Goal: Information Seeking & Learning: Learn about a topic

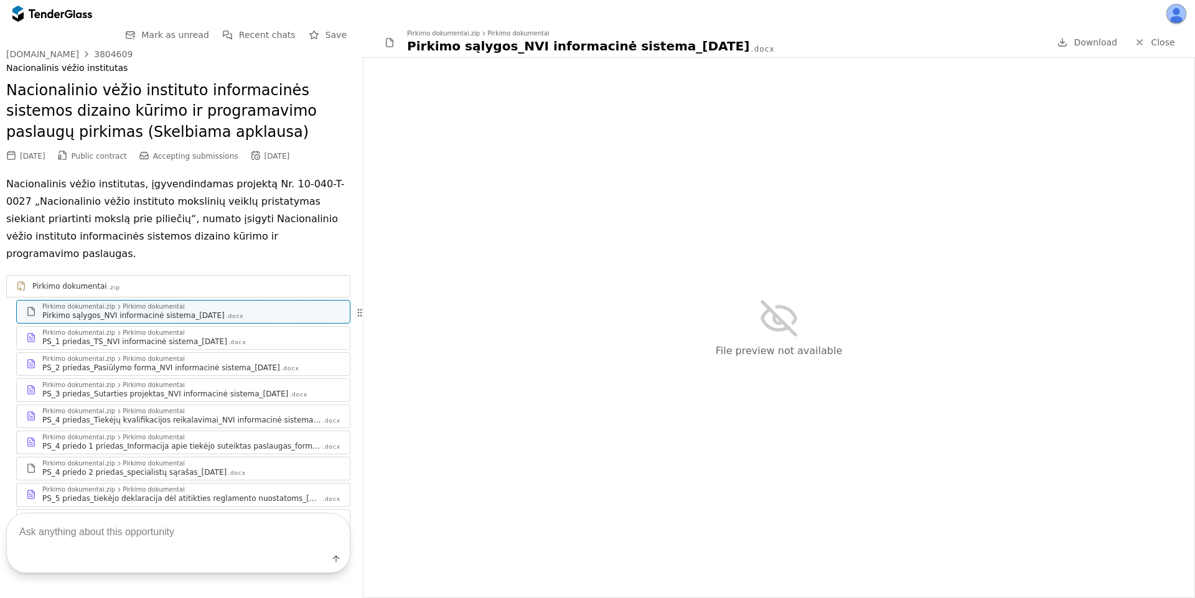
scroll to position [47, 0]
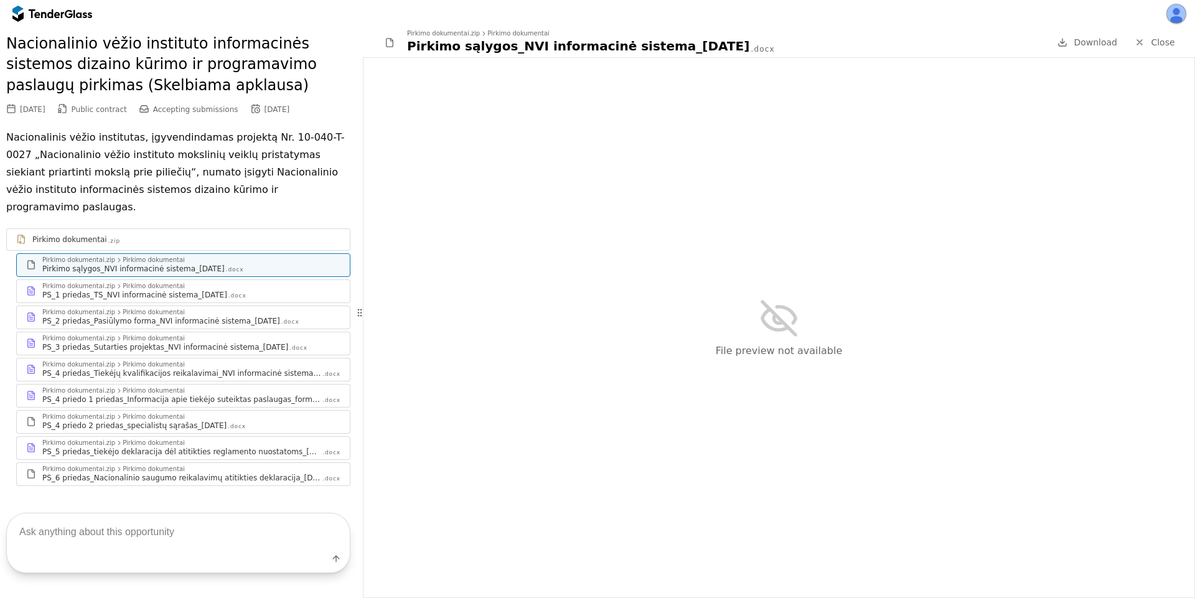
click at [37, 11] on div at bounding box center [46, 13] width 35 height 8
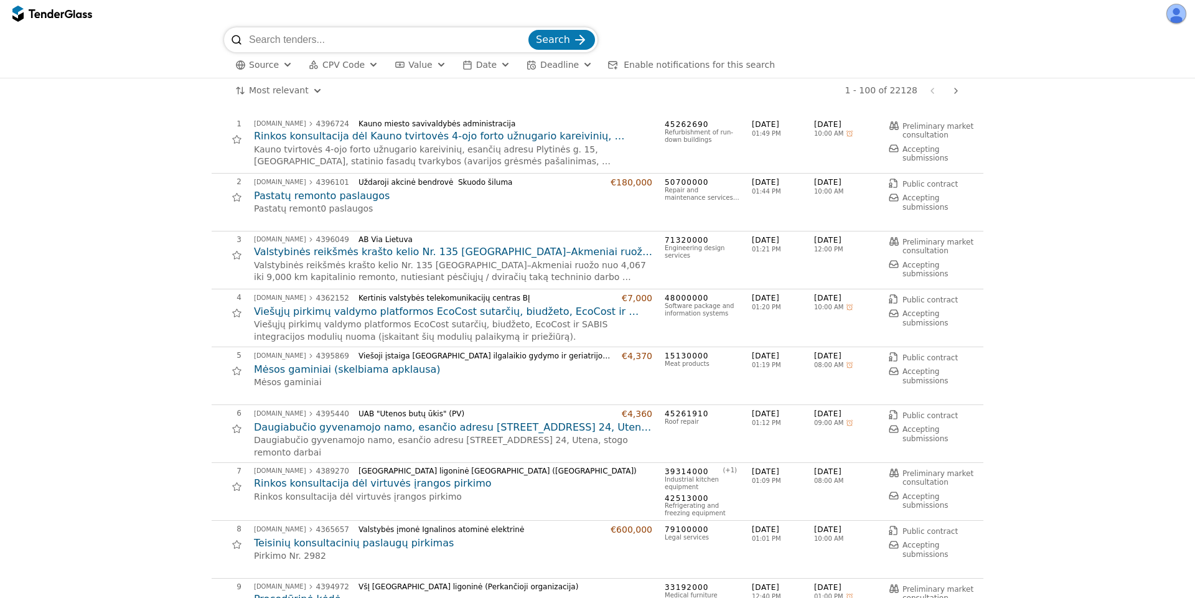
click at [355, 196] on h2 "Pastatų remonto paslaugos" at bounding box center [453, 196] width 398 height 14
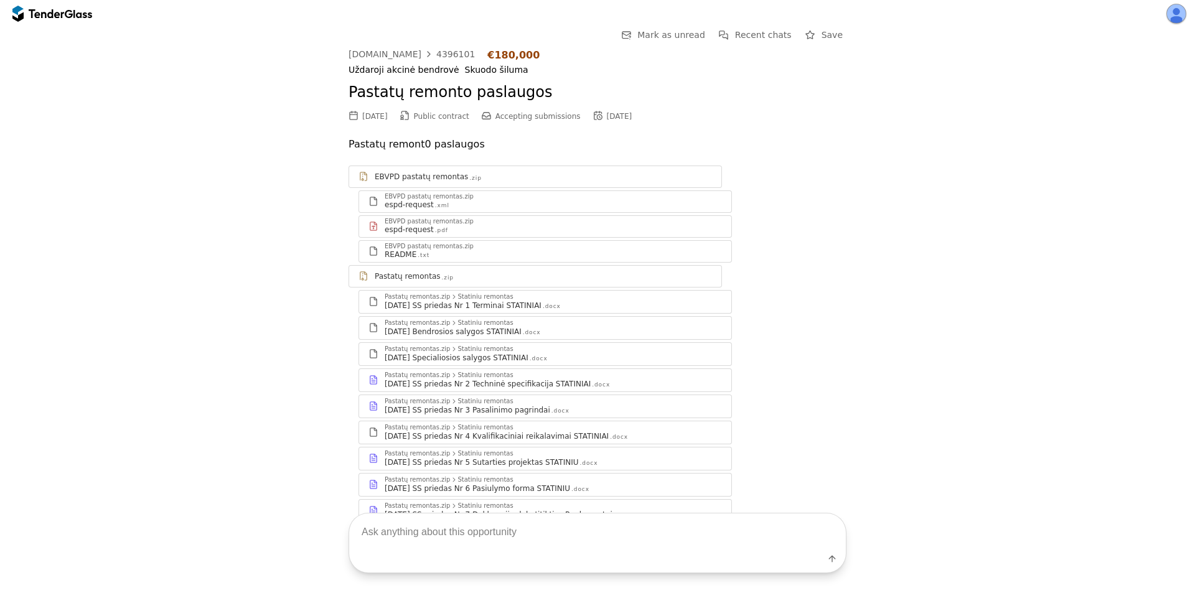
scroll to position [80, 0]
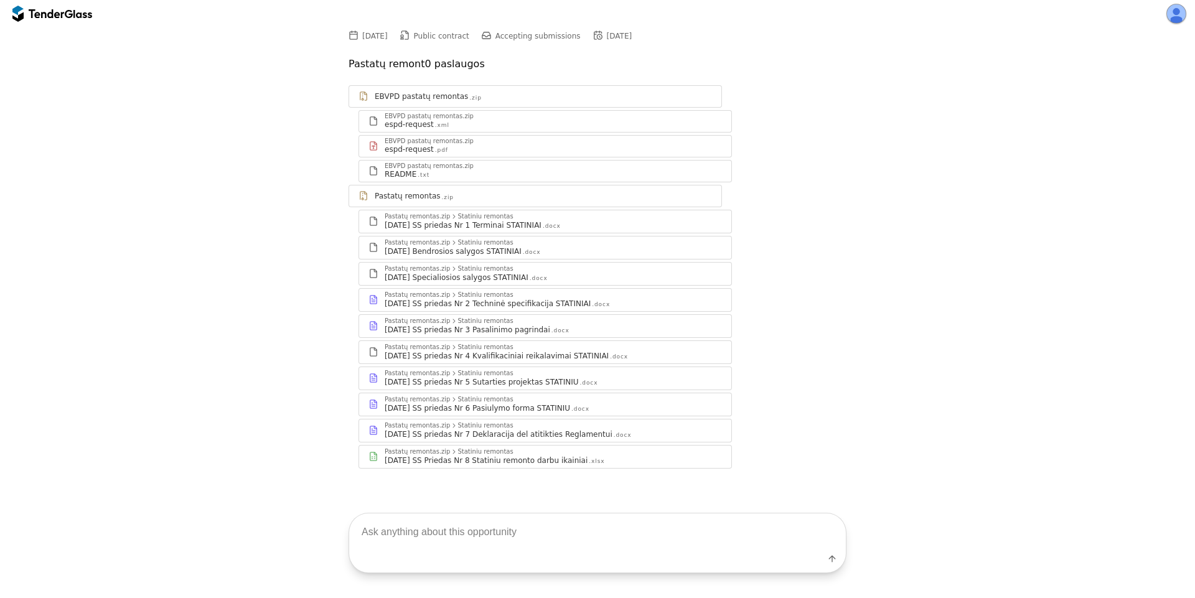
click at [487, 241] on div "Statiniu remontas" at bounding box center [484, 243] width 55 height 6
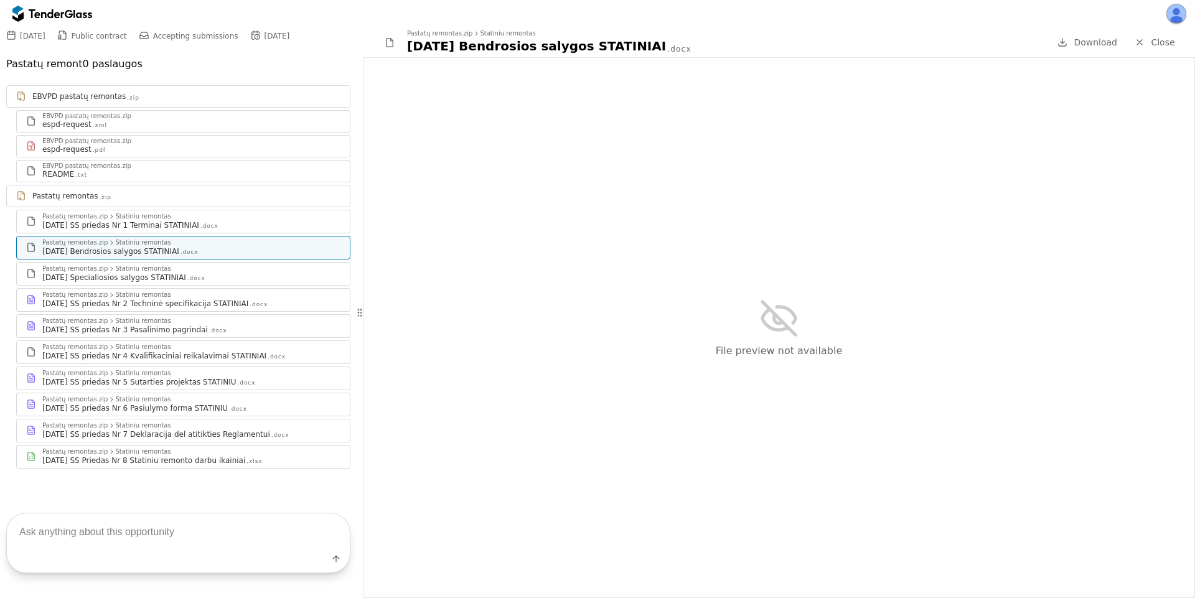
click at [205, 228] on div ".docx" at bounding box center [209, 226] width 18 height 8
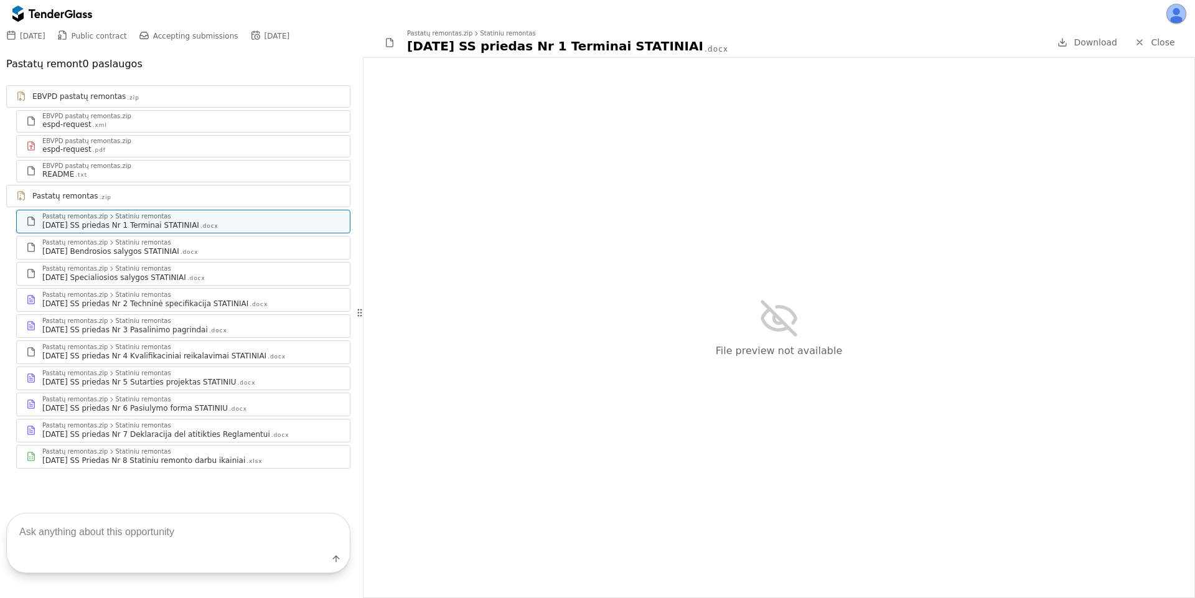
click at [1143, 42] on div at bounding box center [1139, 42] width 32 height 32
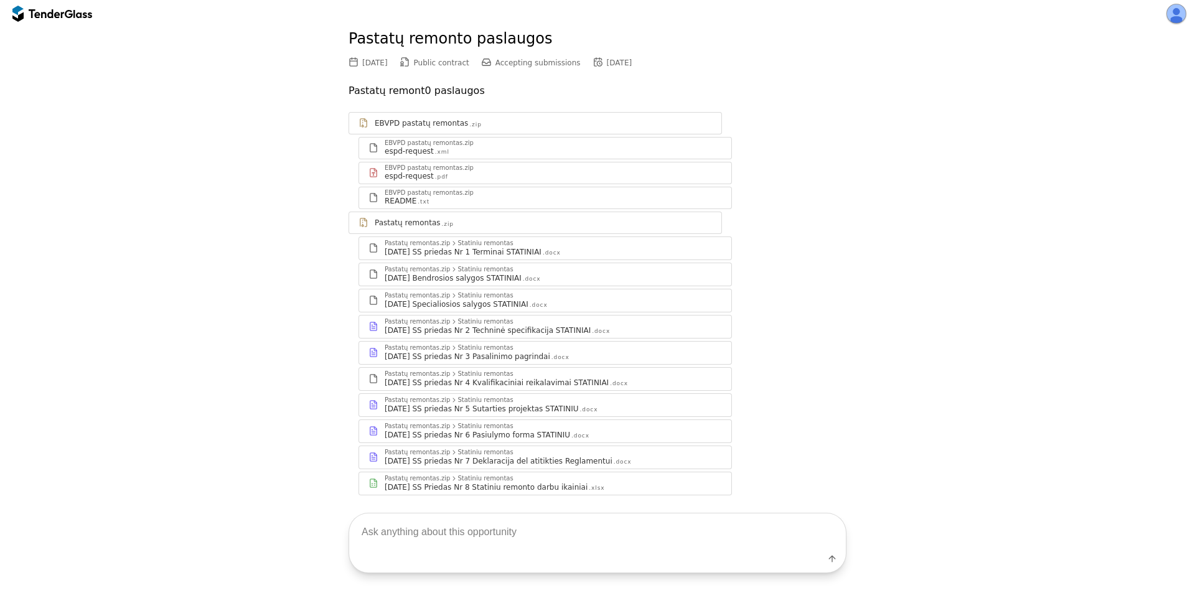
scroll to position [80, 0]
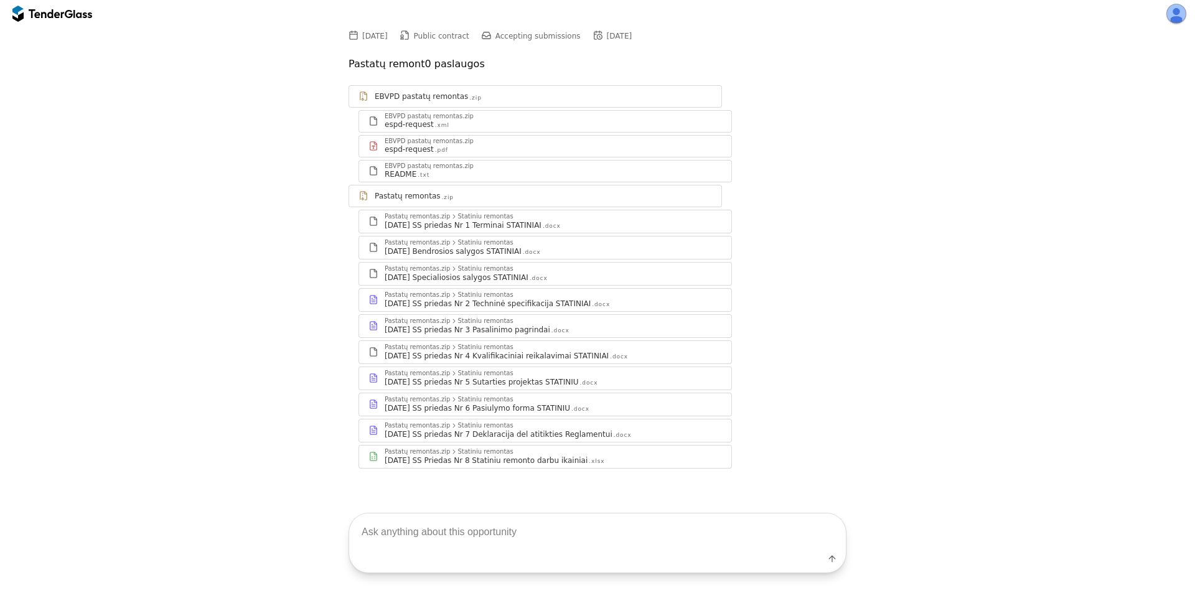
click at [527, 295] on div "Pastatų remontas.zip Statiniu remontas" at bounding box center [553, 294] width 337 height 7
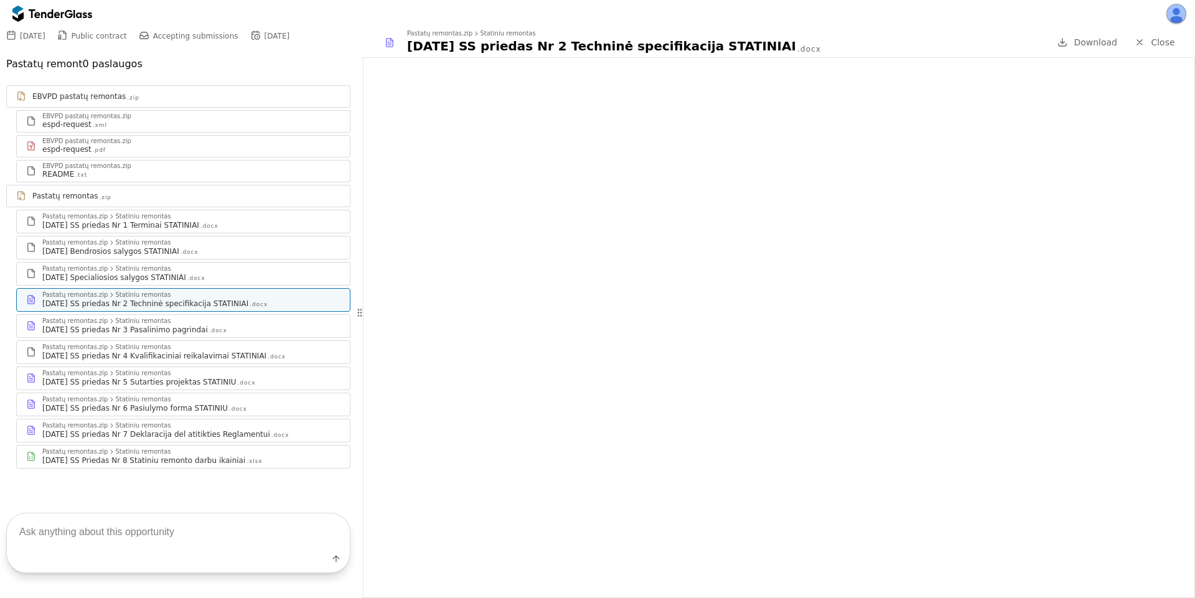
click at [49, 8] on div at bounding box center [52, 14] width 80 height 20
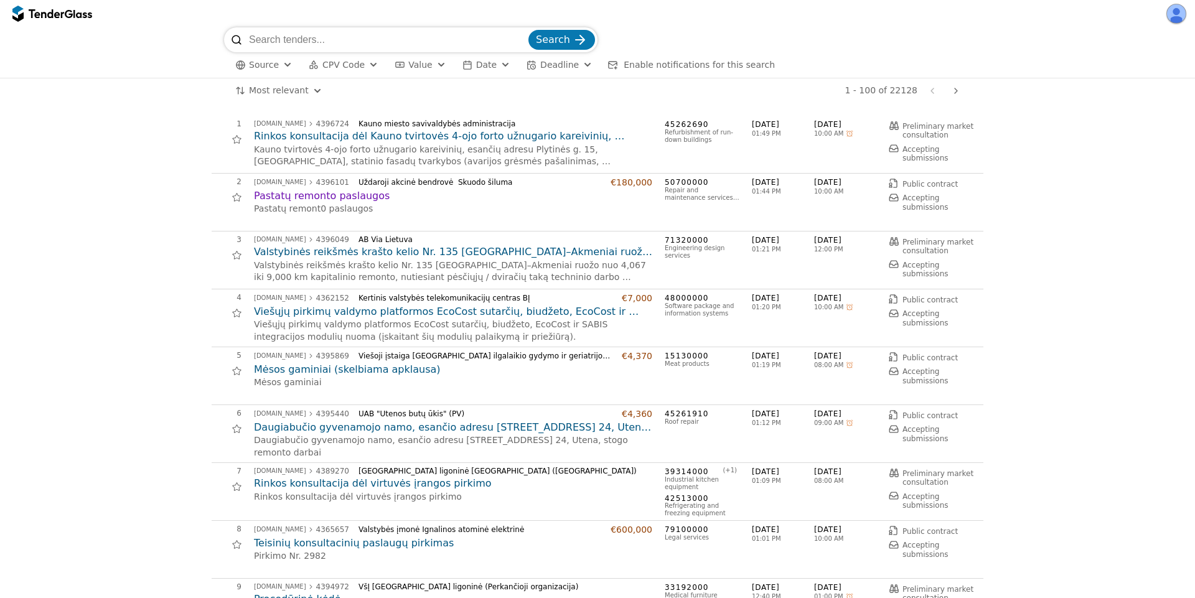
click at [547, 65] on span "Deadline" at bounding box center [559, 65] width 39 height 10
click at [476, 66] on span "Date" at bounding box center [486, 65] width 21 height 10
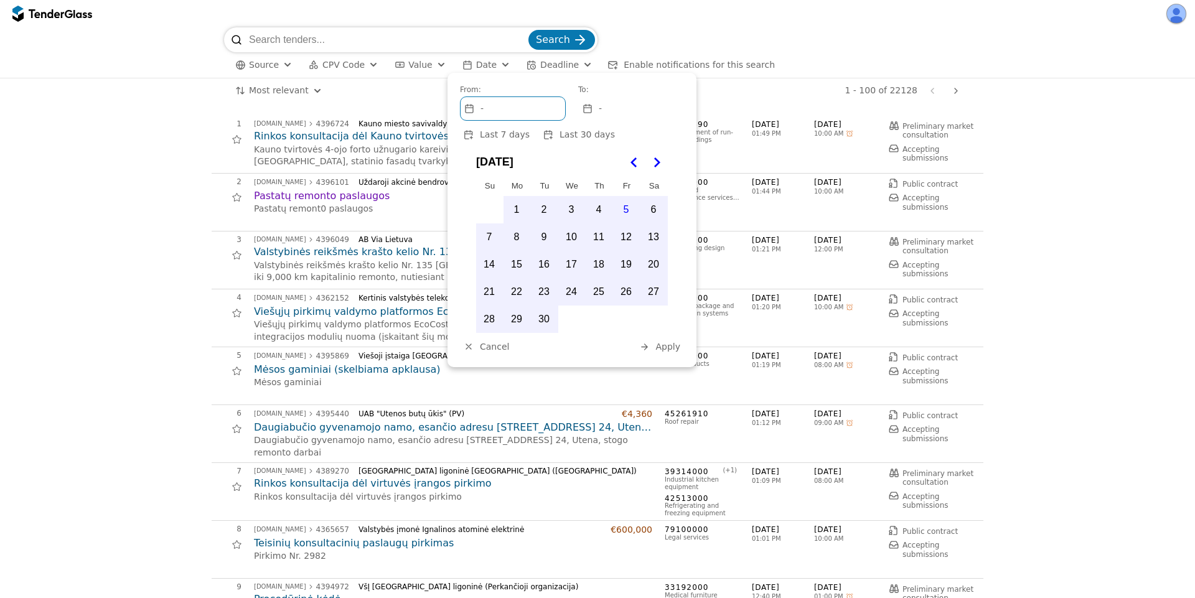
click at [812, 44] on div "Search" at bounding box center [597, 39] width 747 height 25
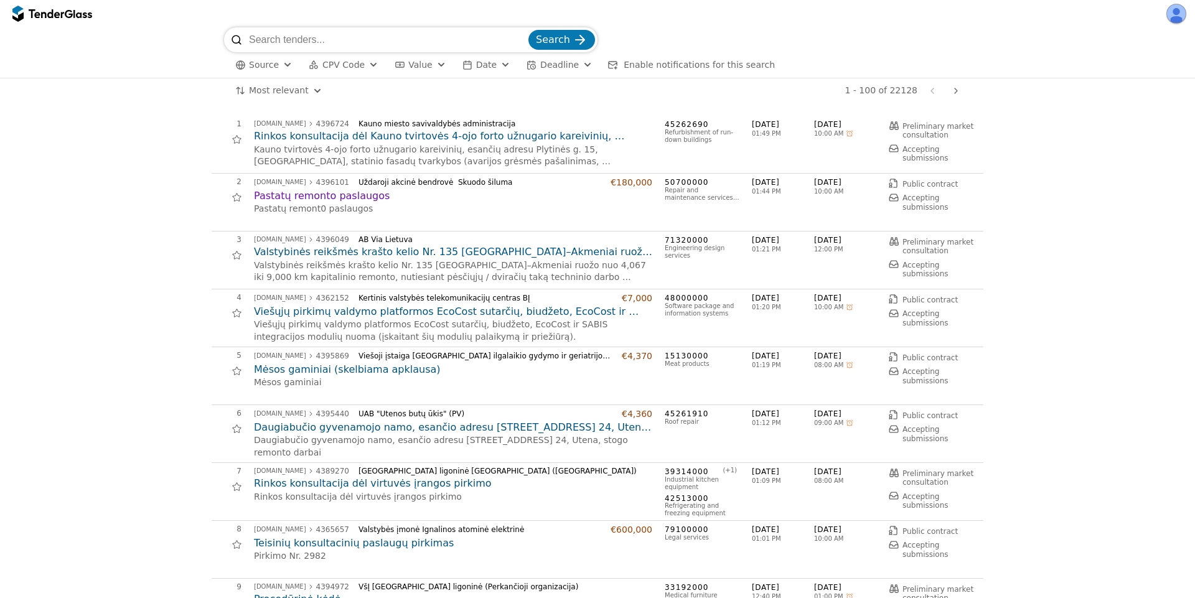
click at [269, 64] on span "Source" at bounding box center [264, 65] width 30 height 10
click at [288, 116] on div at bounding box center [290, 113] width 9 height 6
click at [476, 65] on span "Date" at bounding box center [486, 65] width 21 height 10
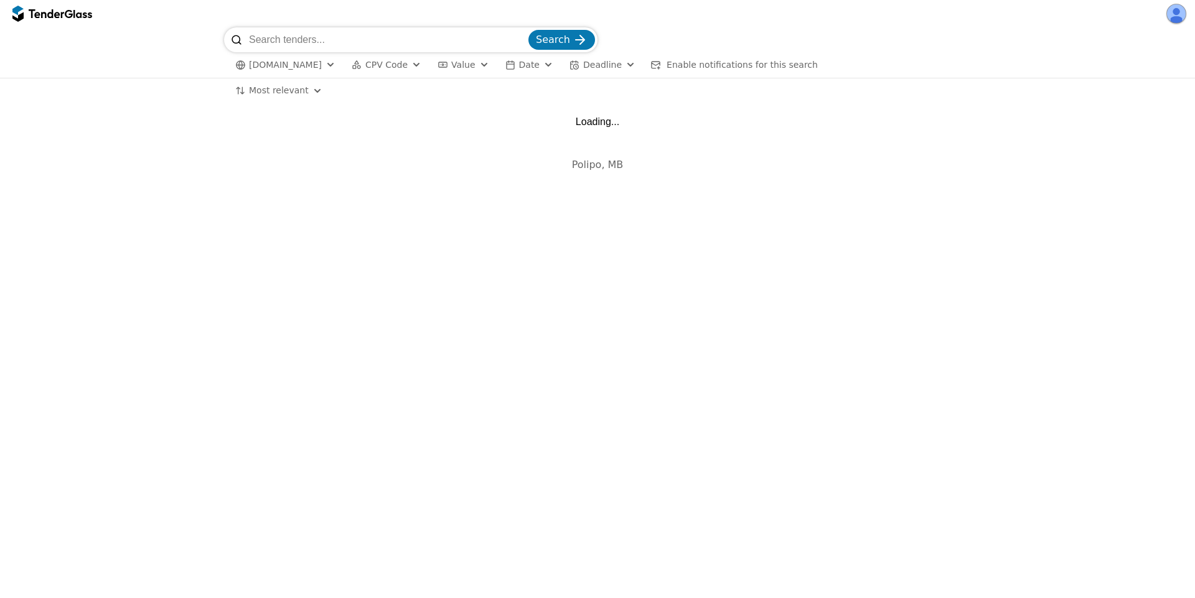
click at [533, 63] on span "Date" at bounding box center [529, 65] width 21 height 10
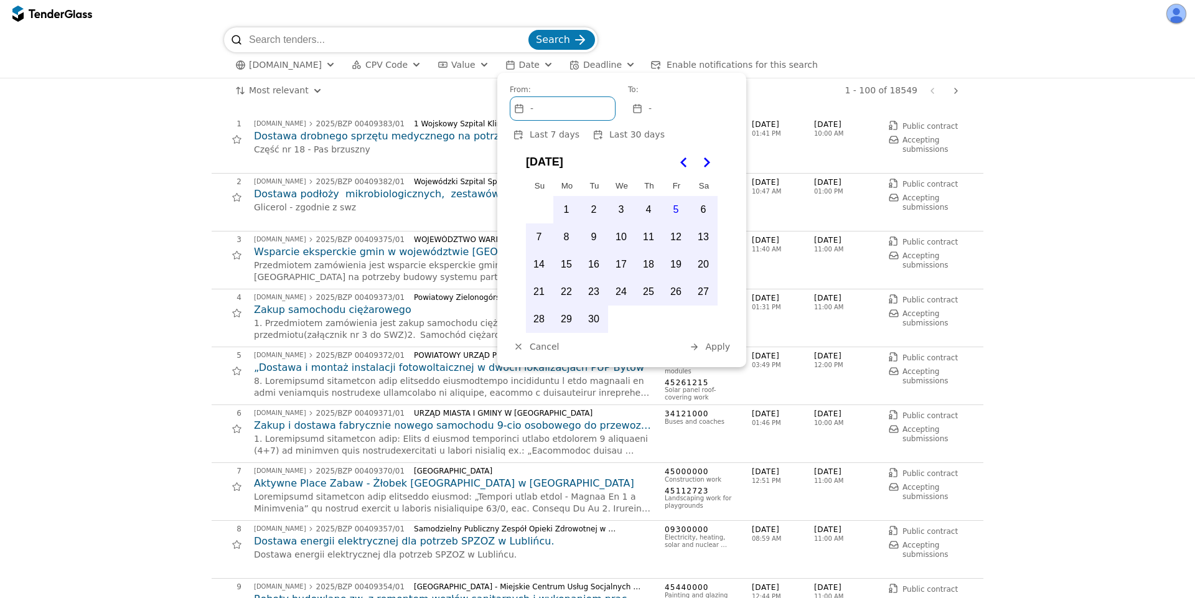
click at [671, 207] on button "5" at bounding box center [676, 210] width 26 height 26
click at [673, 212] on button "5" at bounding box center [676, 210] width 26 height 26
click at [648, 92] on div "To:" at bounding box center [681, 89] width 106 height 9
click at [648, 105] on span "-" at bounding box center [649, 108] width 3 height 11
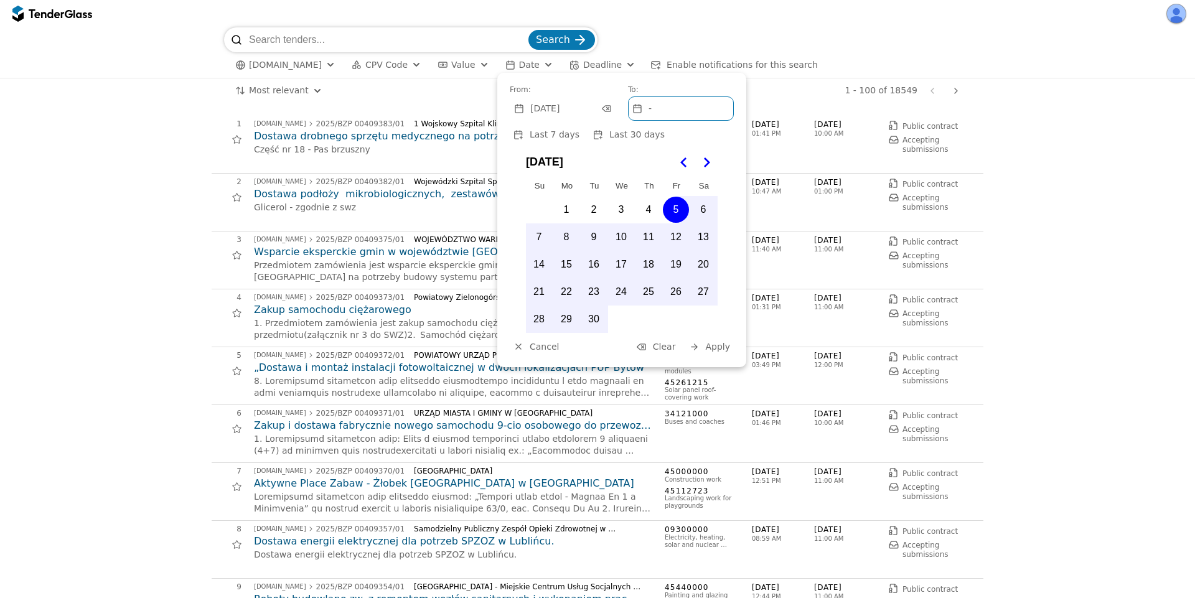
click at [671, 202] on button "5" at bounding box center [676, 210] width 26 height 26
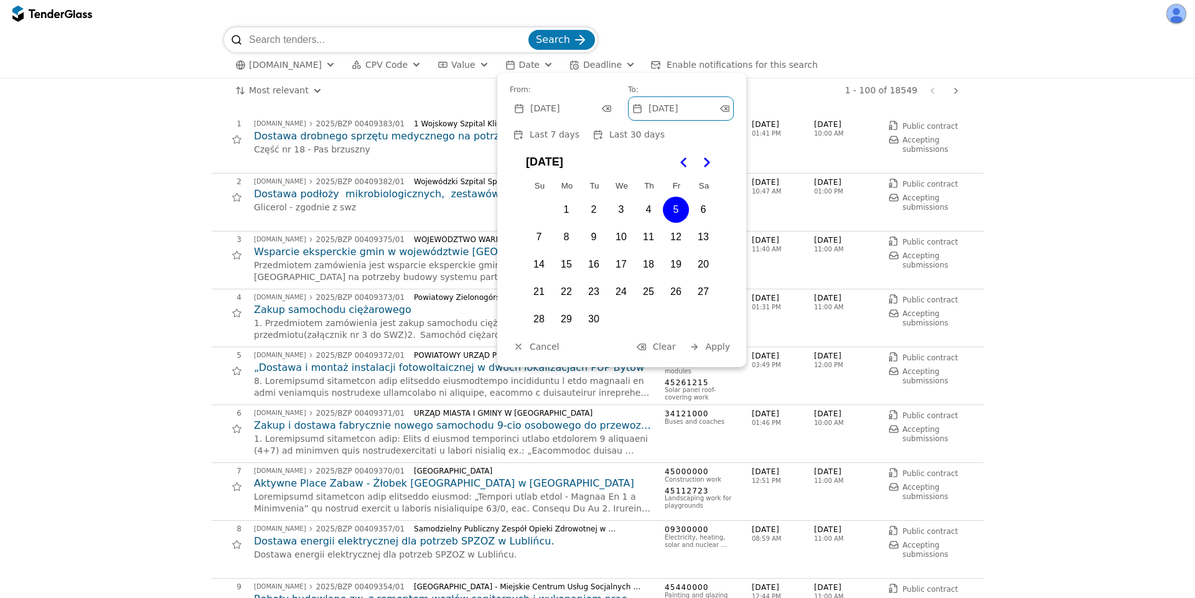
click at [714, 353] on button "Apply" at bounding box center [709, 347] width 49 height 16
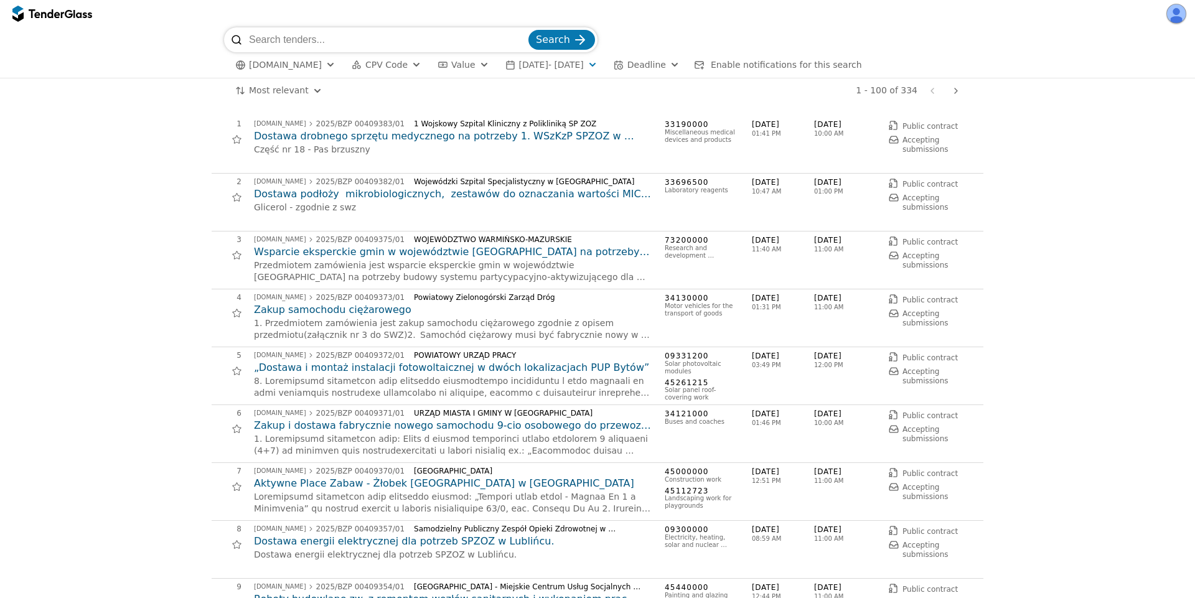
click at [322, 60] on span "ezamowienia.gov.pl" at bounding box center [285, 65] width 73 height 11
click at [267, 87] on div "Lithuania" at bounding box center [337, 90] width 149 height 20
click at [402, 143] on span "Apply" at bounding box center [395, 138] width 25 height 10
click at [321, 67] on span "ezamowienia.gov.pl, viesiejipirkimai.lt" at bounding box center [324, 65] width 151 height 11
click at [301, 91] on span "Lithuania" at bounding box center [338, 90] width 78 height 9
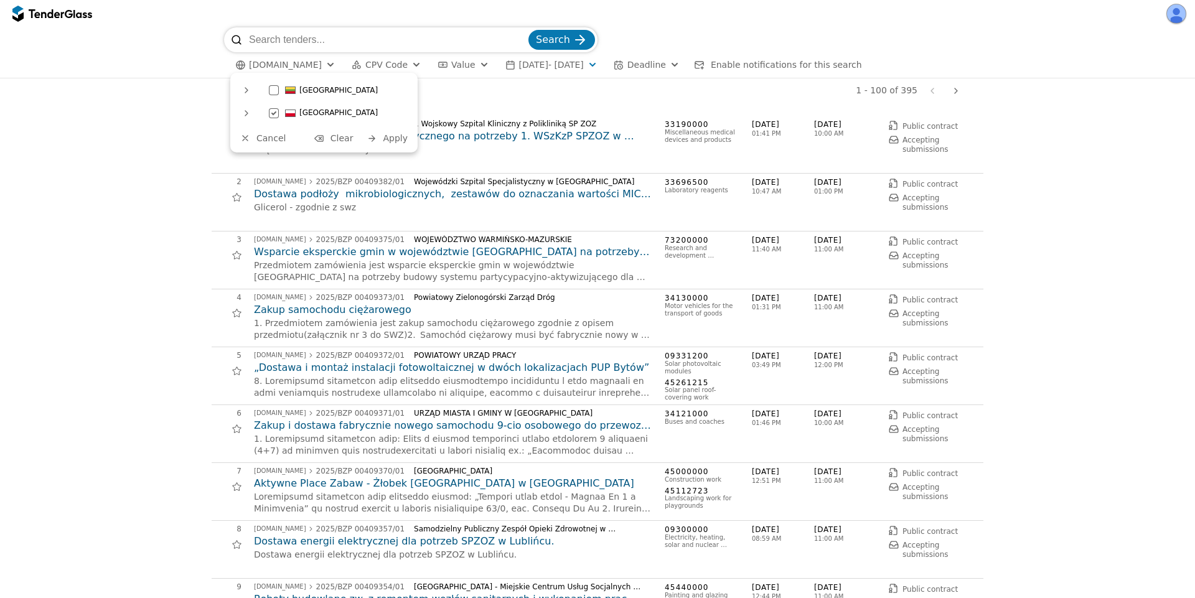
click at [389, 141] on span "Apply" at bounding box center [395, 138] width 25 height 10
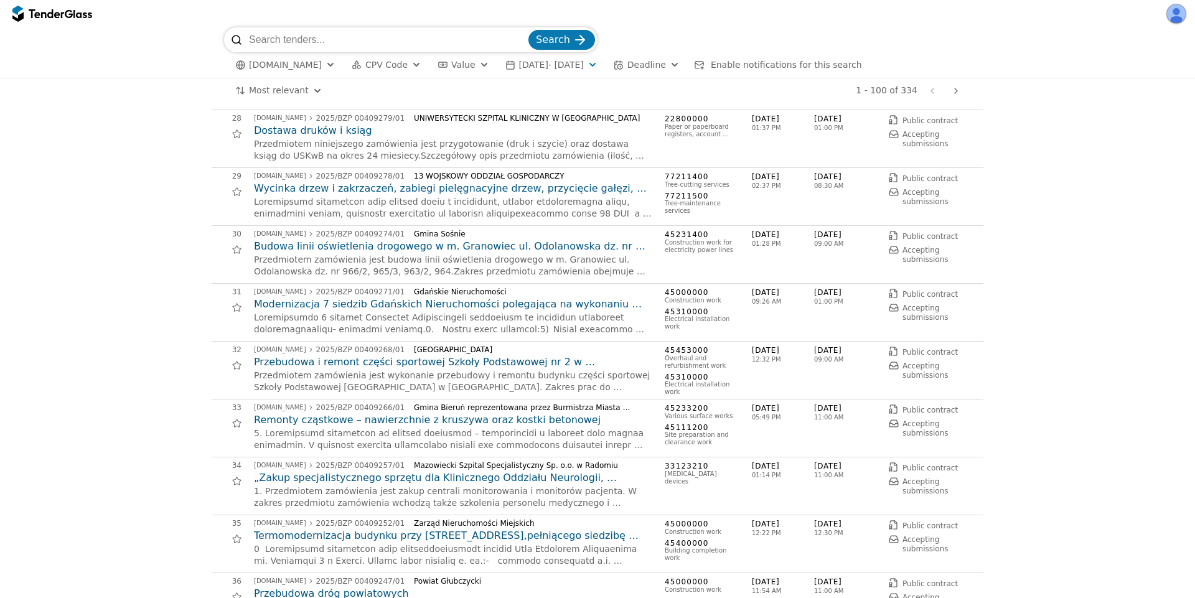
scroll to position [1792, 0]
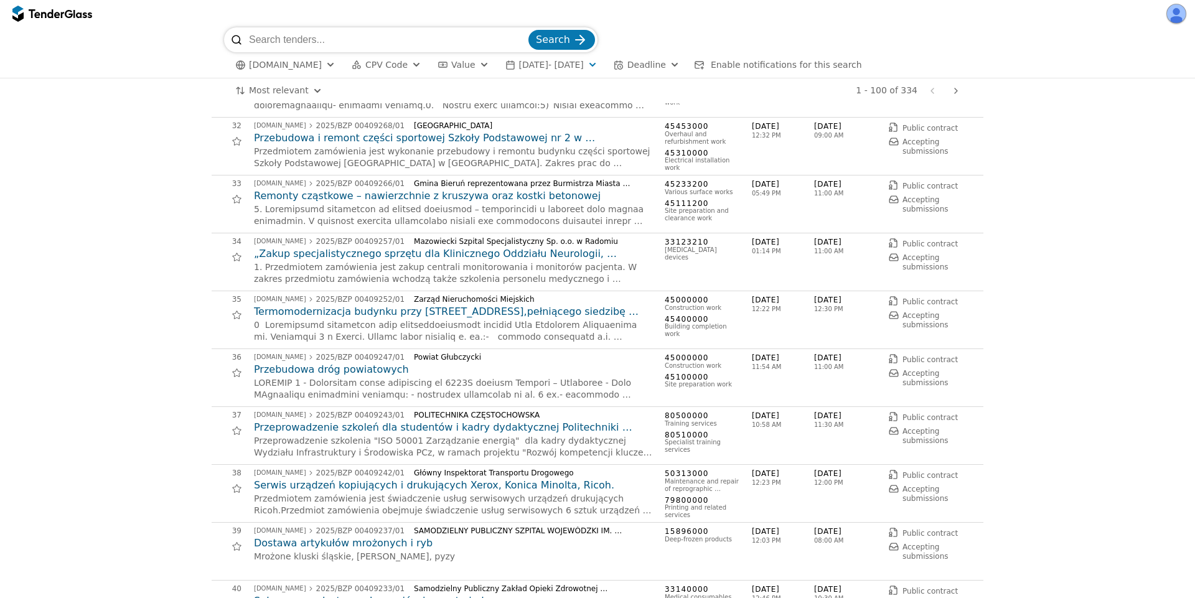
click at [456, 309] on h2 "Termomodernizacja budynku przy Placu Moniuszki 1,pełniącego siedzibę Domu Trzec…" at bounding box center [453, 312] width 398 height 14
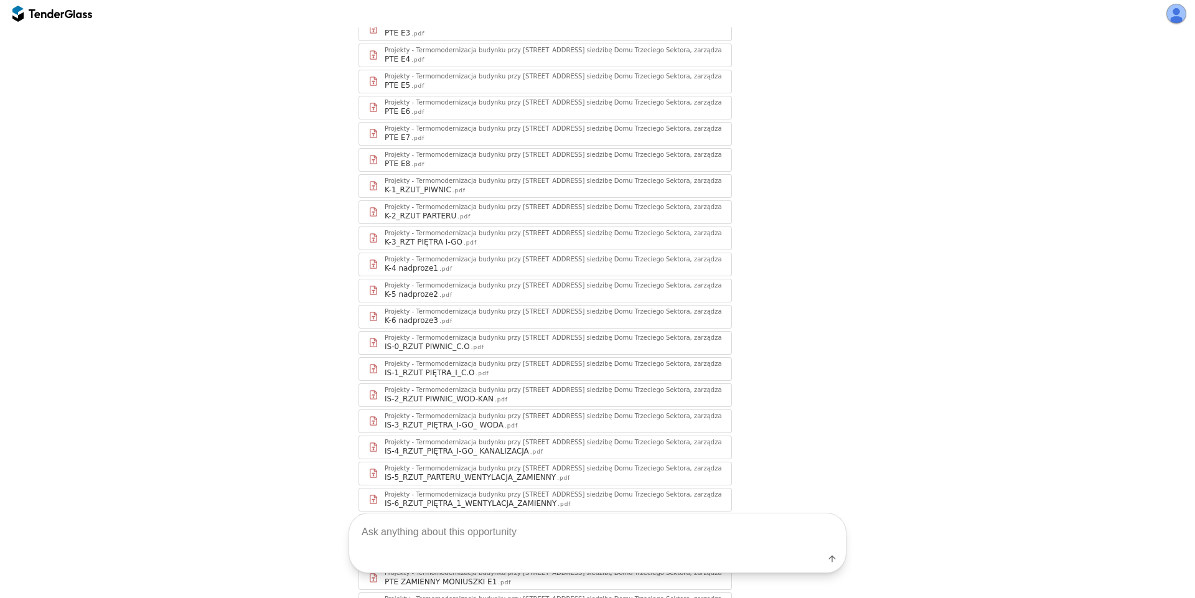
scroll to position [2975, 0]
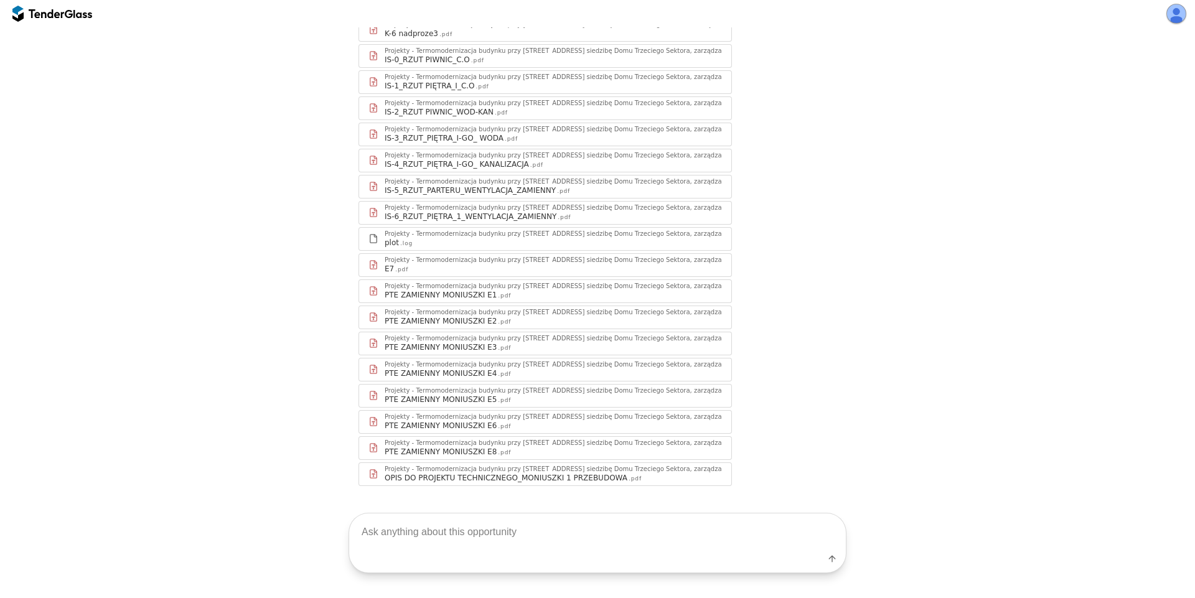
click at [498, 318] on div ".pdf" at bounding box center [504, 322] width 13 height 8
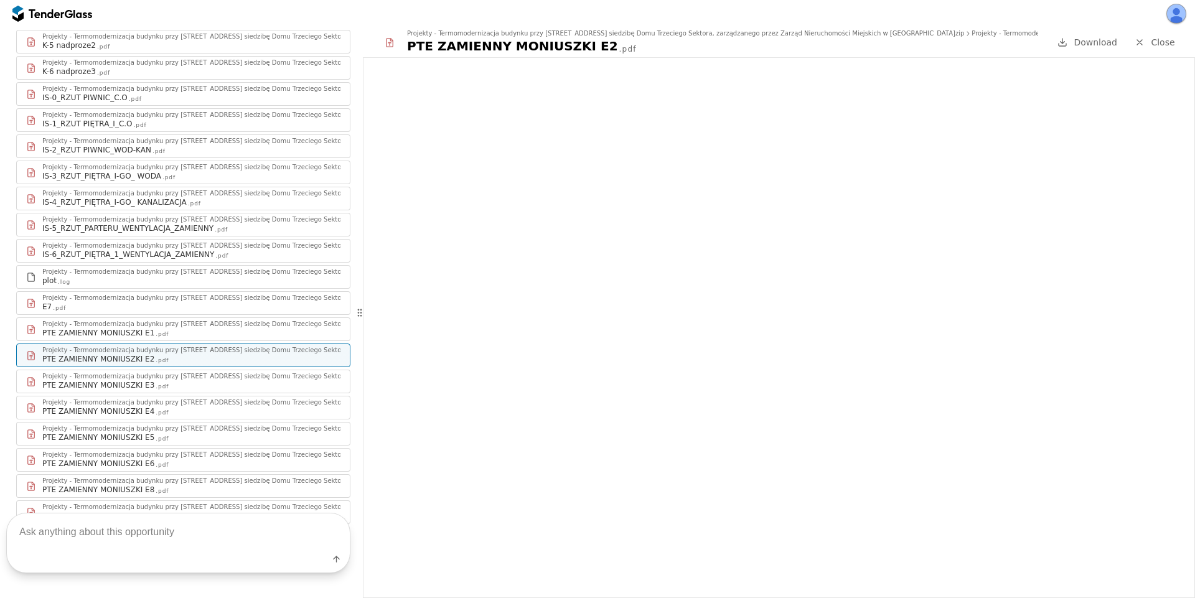
click at [262, 459] on div "PTE ZAMIENNY MONIUSZKI E6 .pdf" at bounding box center [191, 464] width 298 height 10
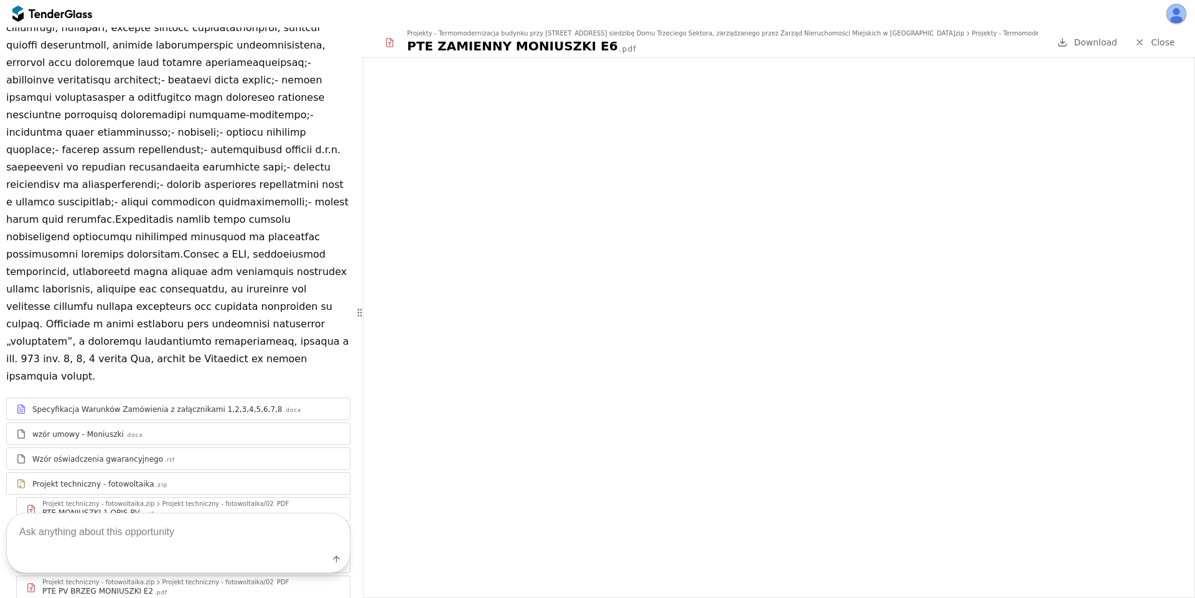
scroll to position [448, 0]
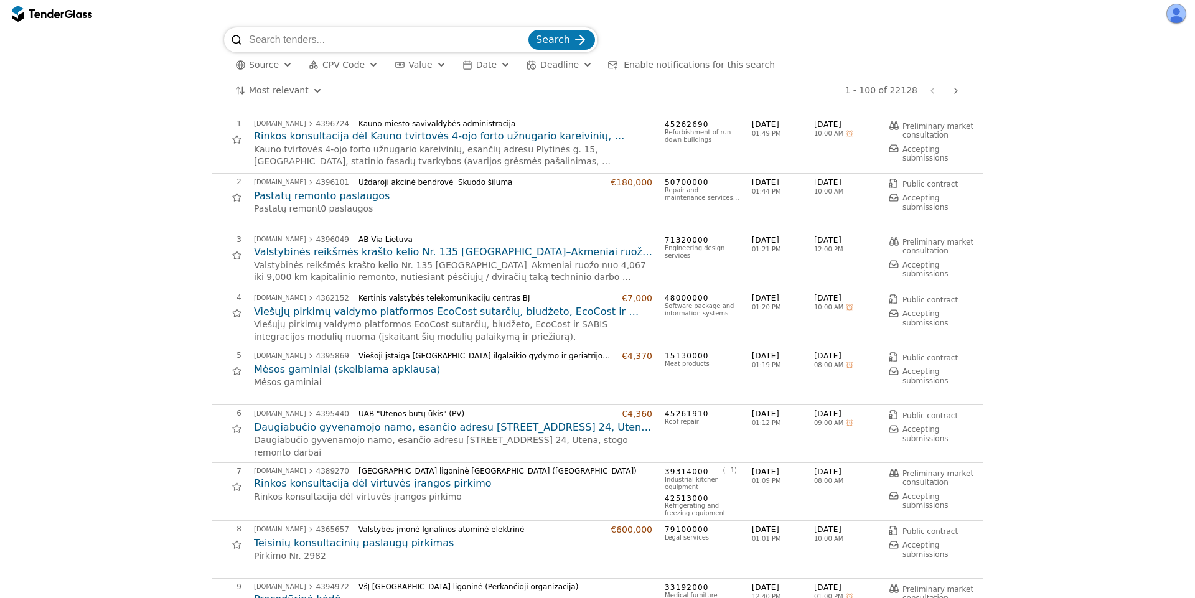
click at [950, 88] on link "Next page" at bounding box center [955, 90] width 17 height 17
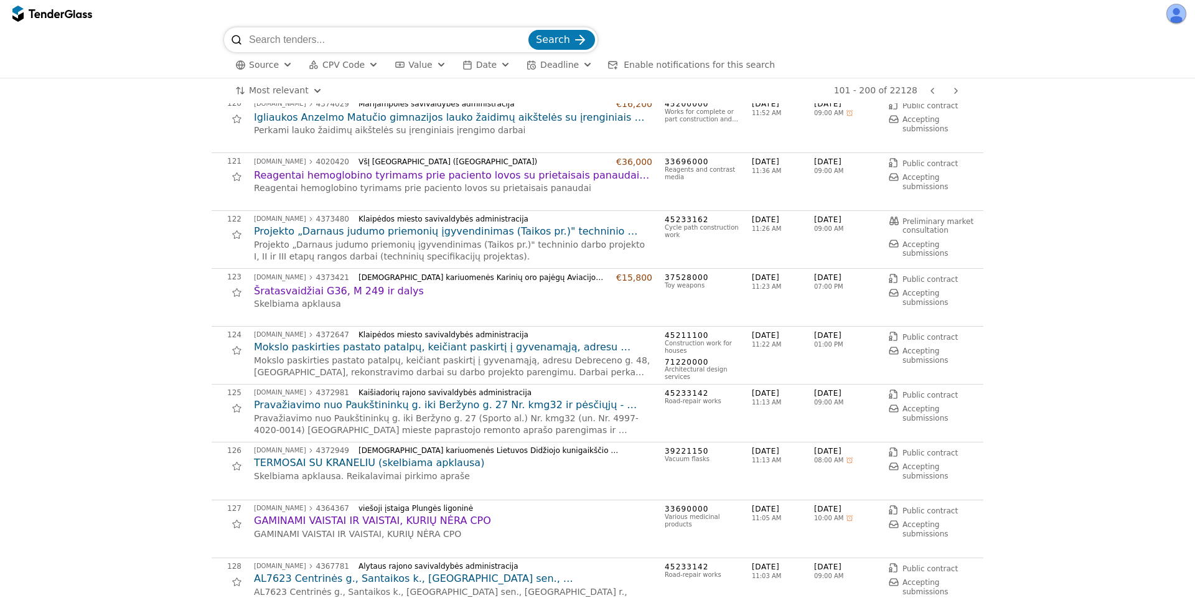
scroll to position [1456, 0]
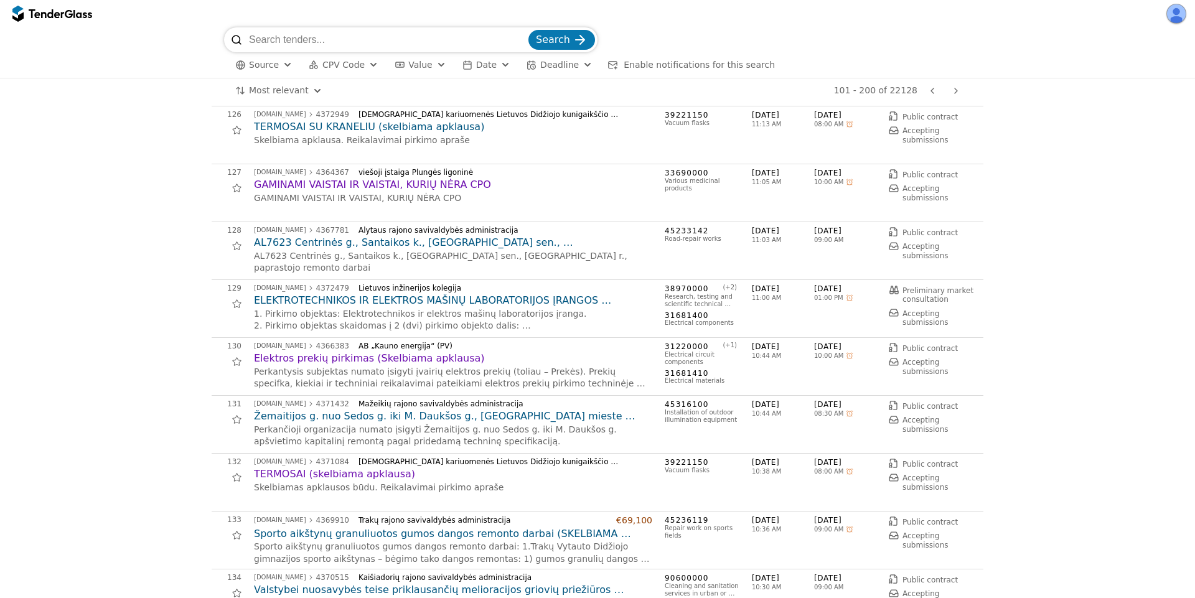
click at [337, 68] on span "CPV Code" at bounding box center [343, 65] width 42 height 10
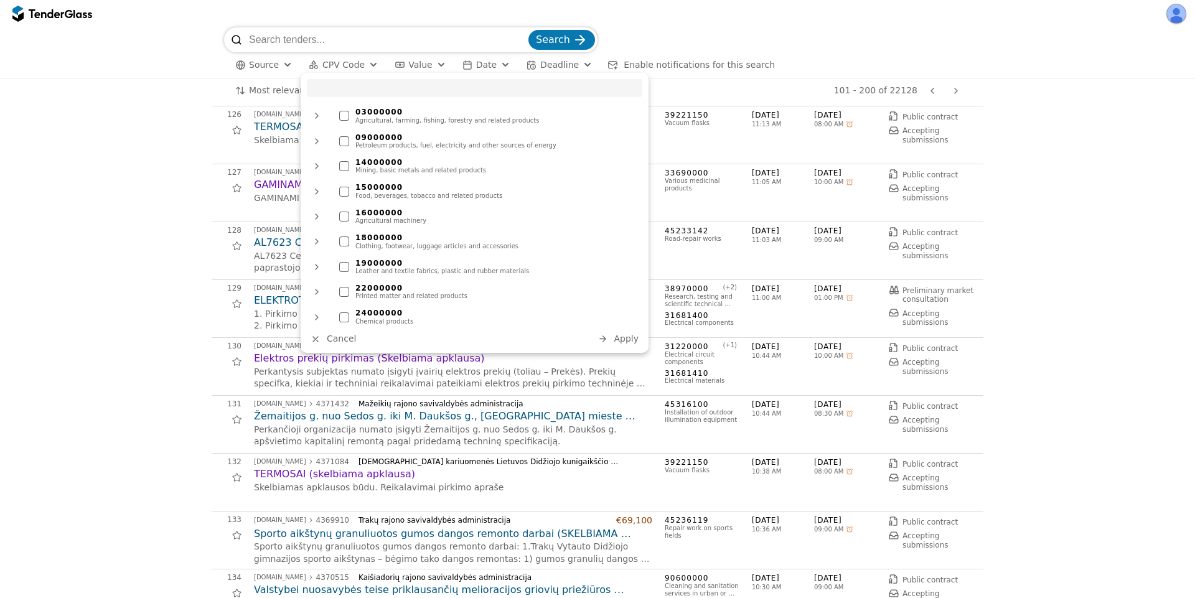
click at [396, 192] on div "Food, beverages, tobacco and related products" at bounding box center [495, 195] width 281 height 7
click at [620, 337] on span "Apply" at bounding box center [626, 339] width 25 height 10
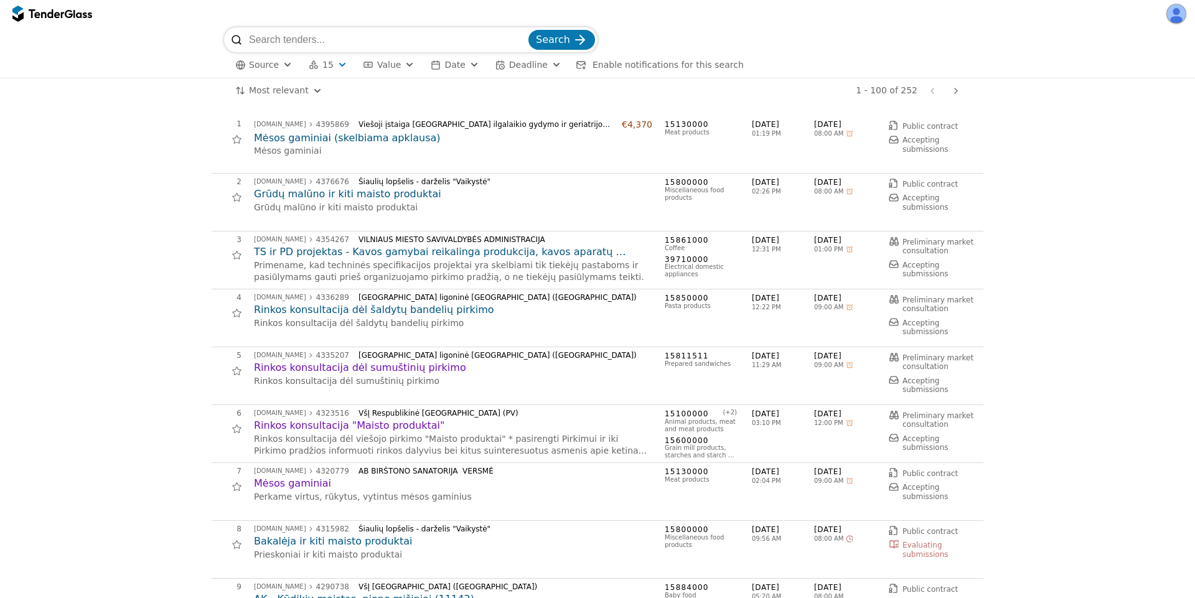
click at [324, 65] on span "15" at bounding box center [327, 65] width 11 height 11
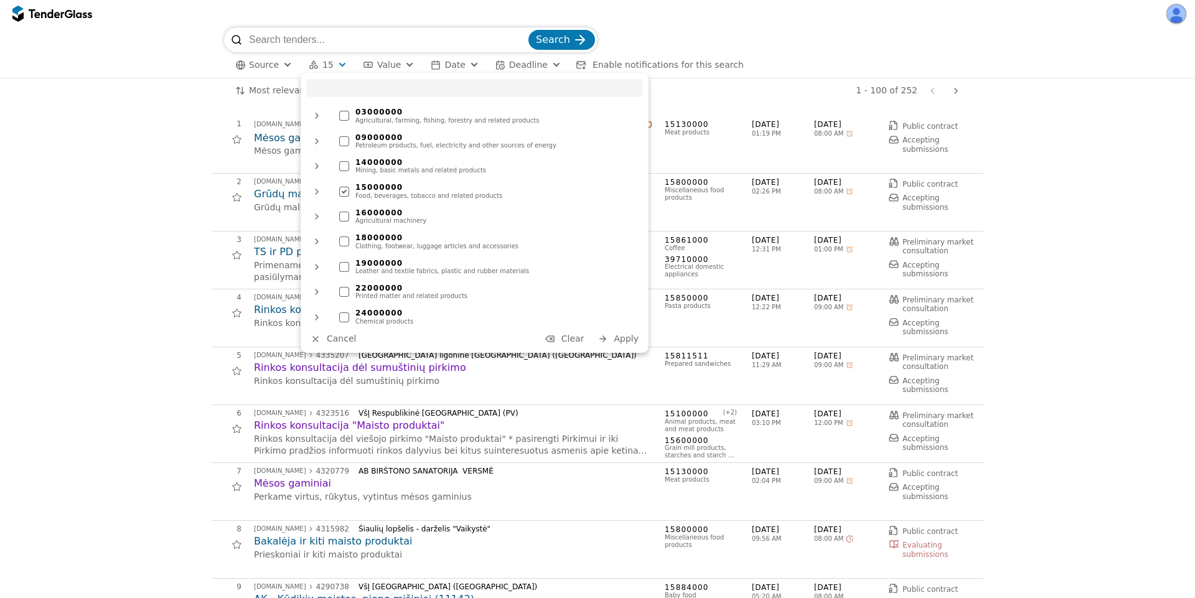
click at [324, 65] on span "15" at bounding box center [327, 65] width 11 height 11
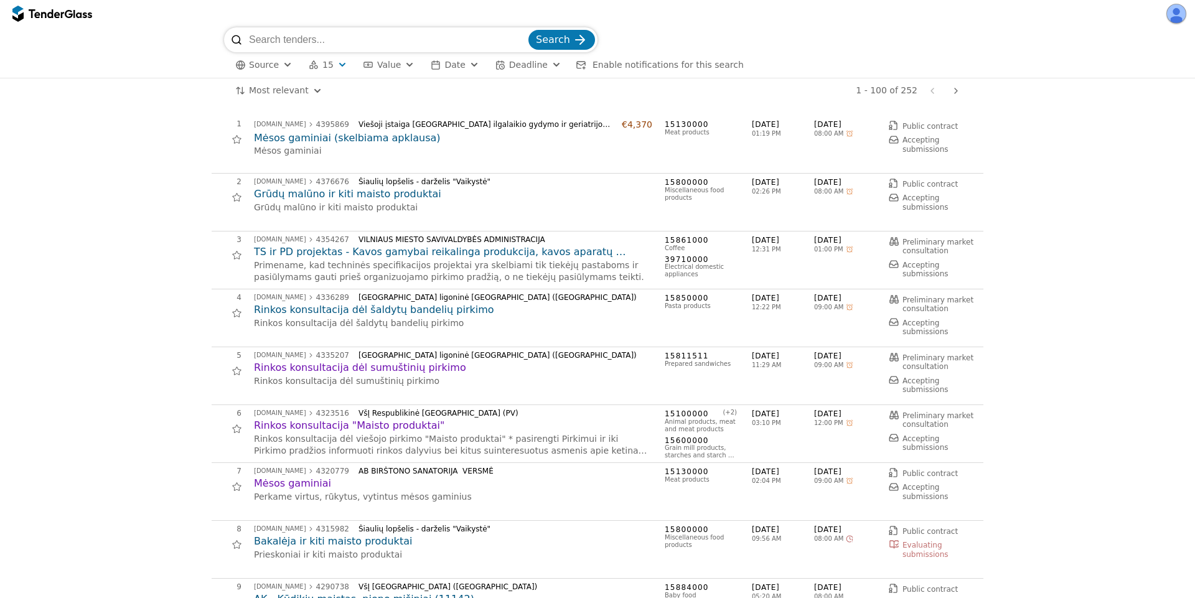
click at [365, 253] on h2 "TS ir PD projektas - Kavos gamybai reikalinga produkcija, kavos aparatų nuoma, …" at bounding box center [453, 252] width 398 height 14
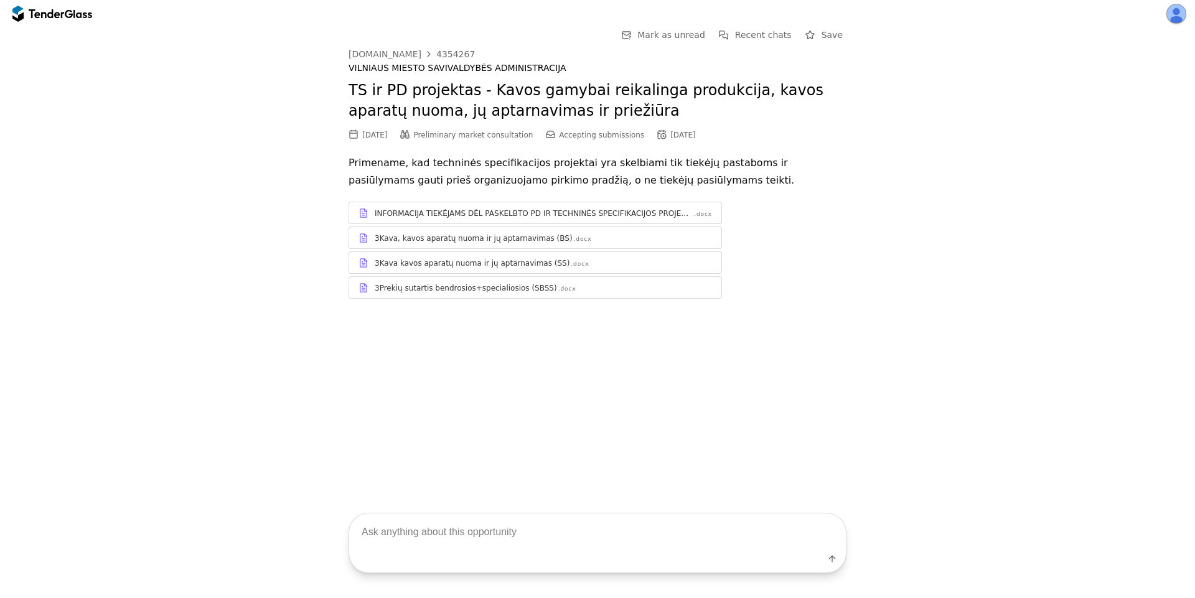
click at [564, 266] on div "3Kava kavos aparatų nuoma ir jų aptarnavimas (SS) .docx" at bounding box center [543, 263] width 337 height 10
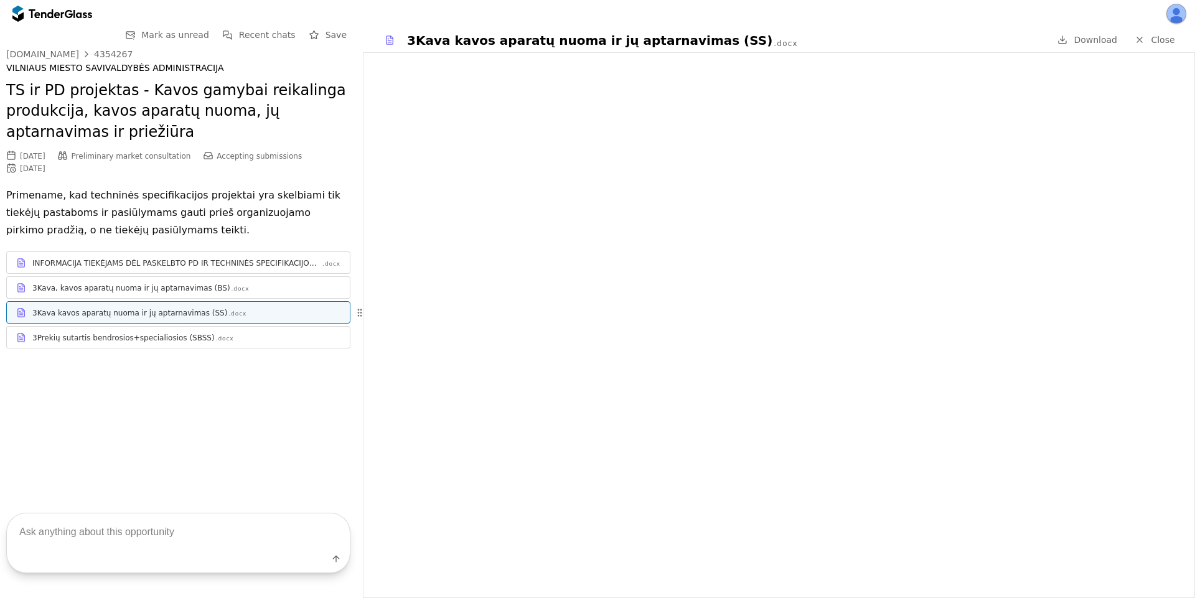
click at [216, 339] on div ".docx" at bounding box center [225, 339] width 18 height 8
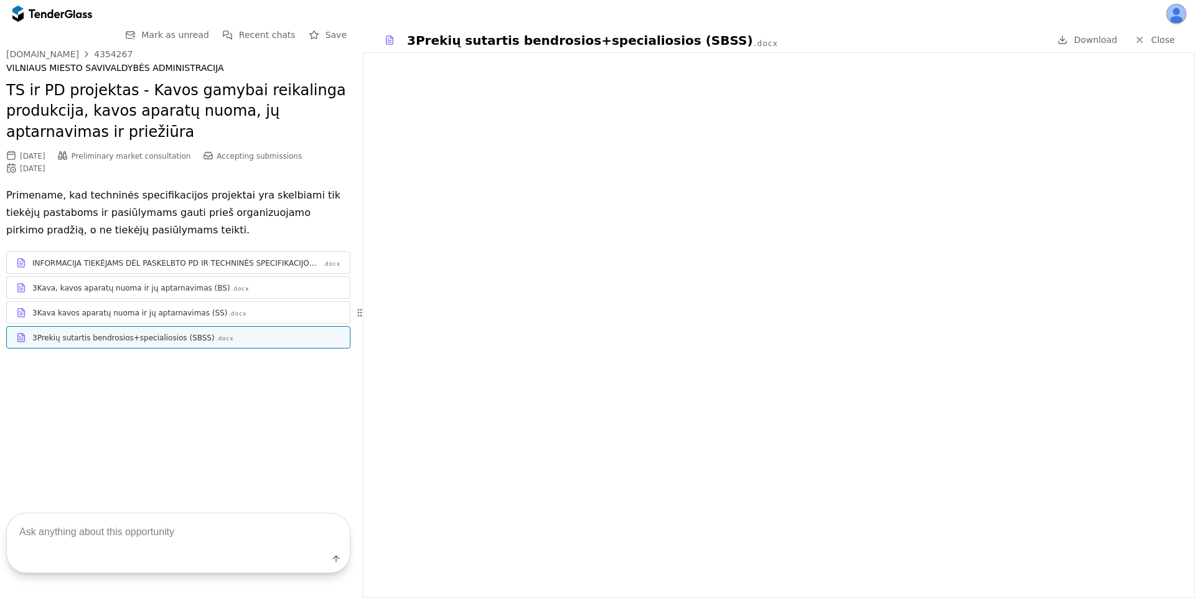
click at [1159, 35] on span "Close" at bounding box center [1163, 40] width 24 height 10
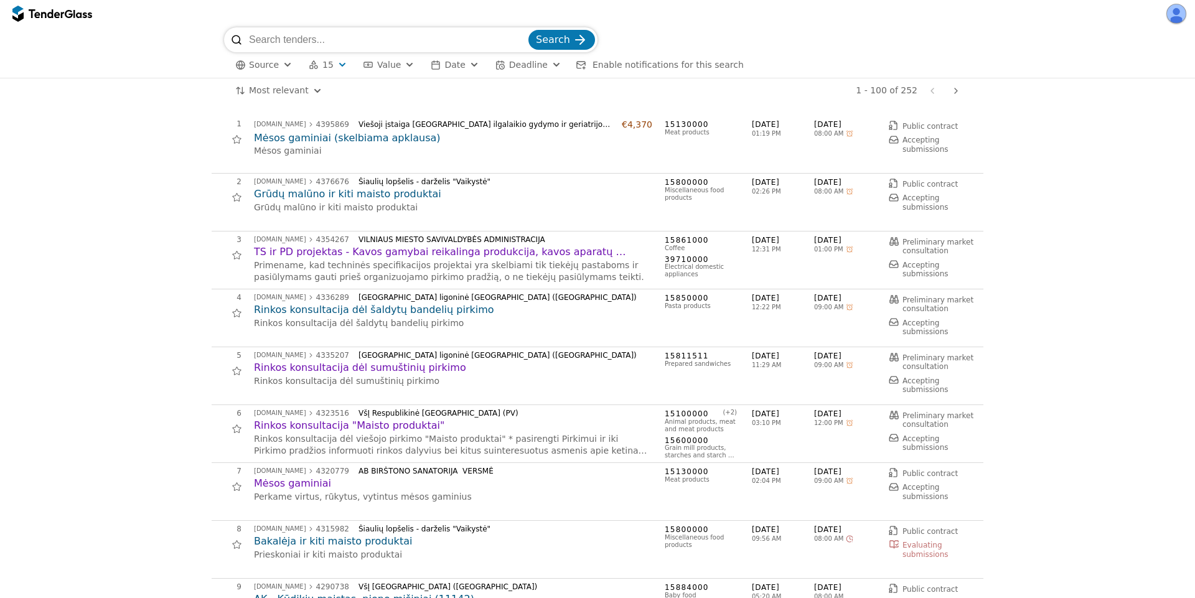
click at [360, 190] on h2 "Grūdų malūno ir kiti maisto produktai" at bounding box center [453, 194] width 398 height 14
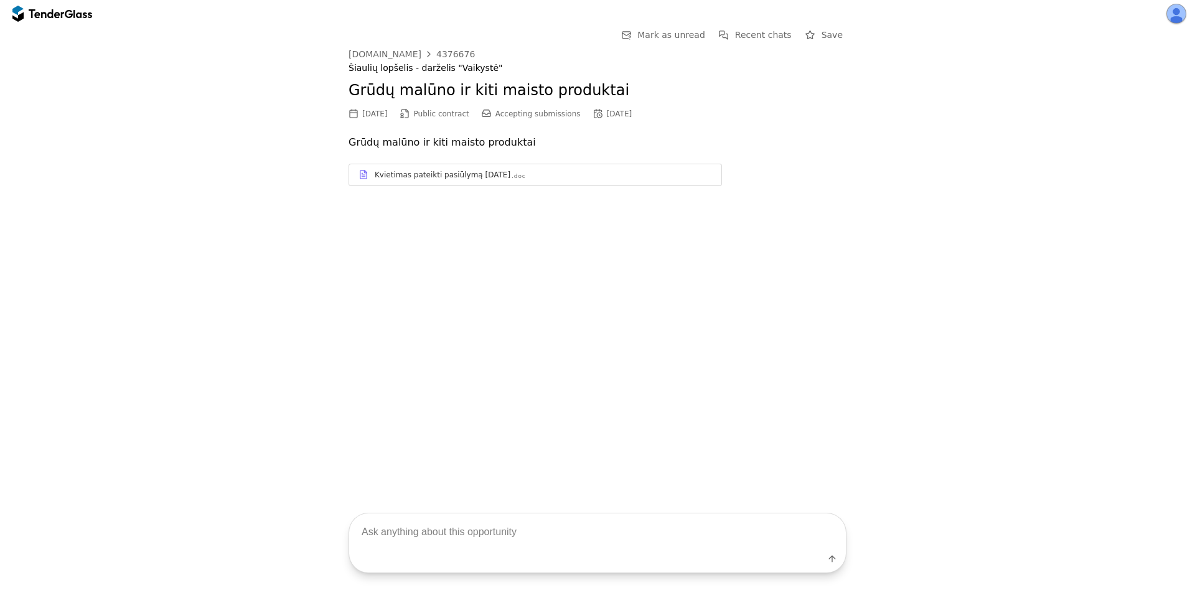
click at [511, 177] on div "Kvietimas pateikti pasiūlymą 2025-09-04 .doc" at bounding box center [543, 175] width 337 height 10
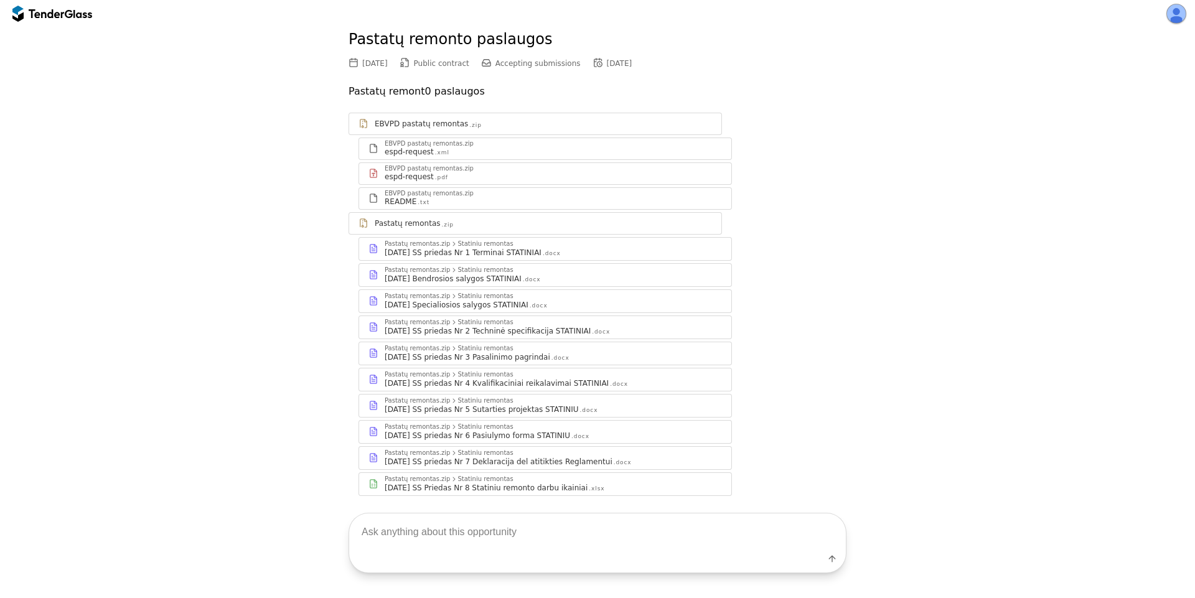
scroll to position [80, 0]
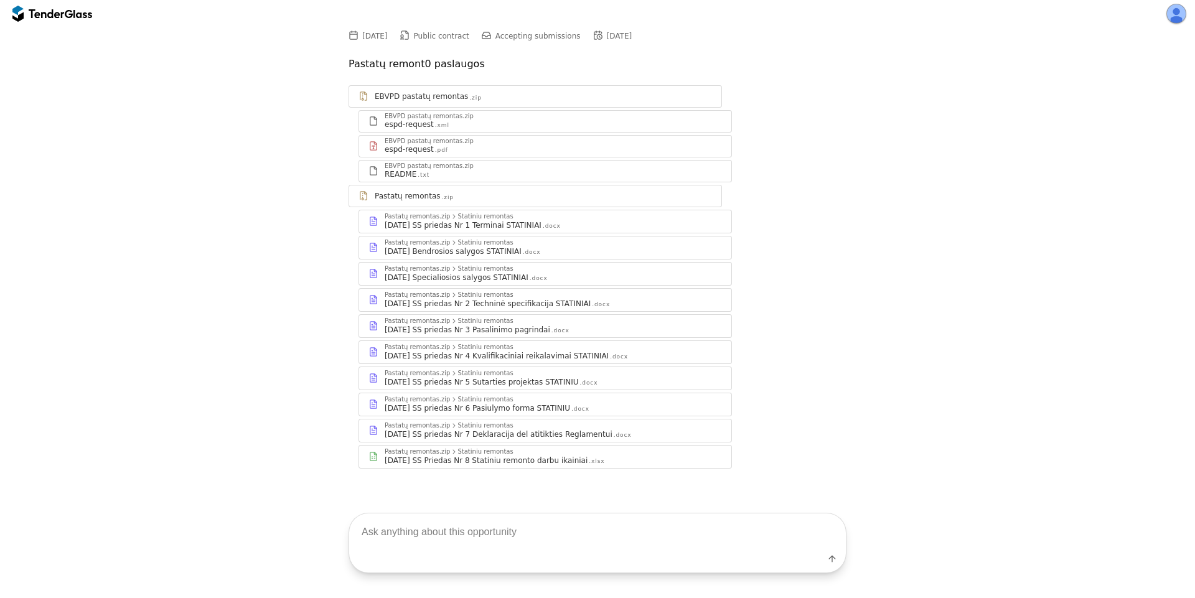
click at [524, 232] on link "Pastatų remontas.zip Statiniu remontas [DATE] SS priedas Nr 1 Terminai STATINIA…" at bounding box center [544, 222] width 373 height 24
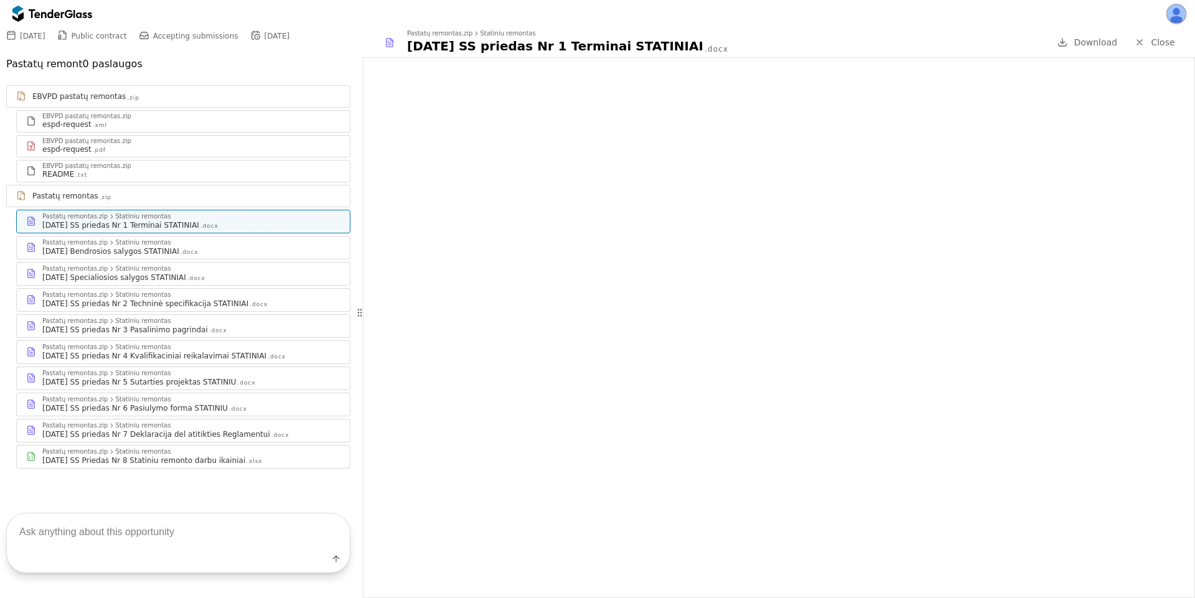
click at [190, 372] on div "Pastatų remontas.zip Statiniu remontas" at bounding box center [191, 373] width 298 height 7
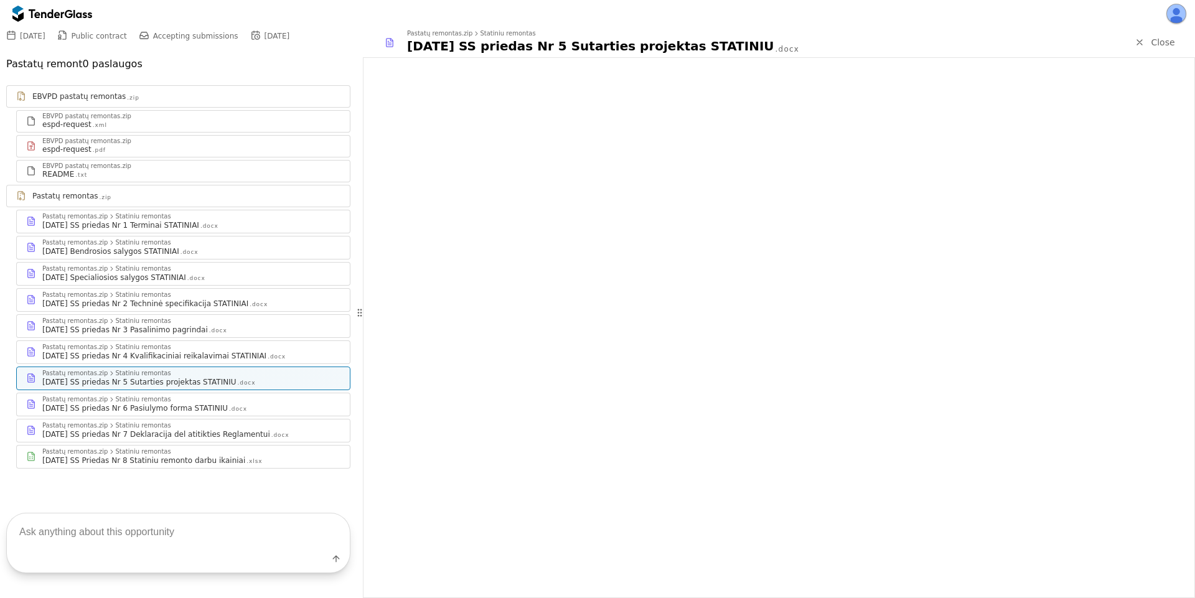
click at [180, 425] on div "Pastatų remontas.zip Statiniu remontas" at bounding box center [191, 425] width 298 height 7
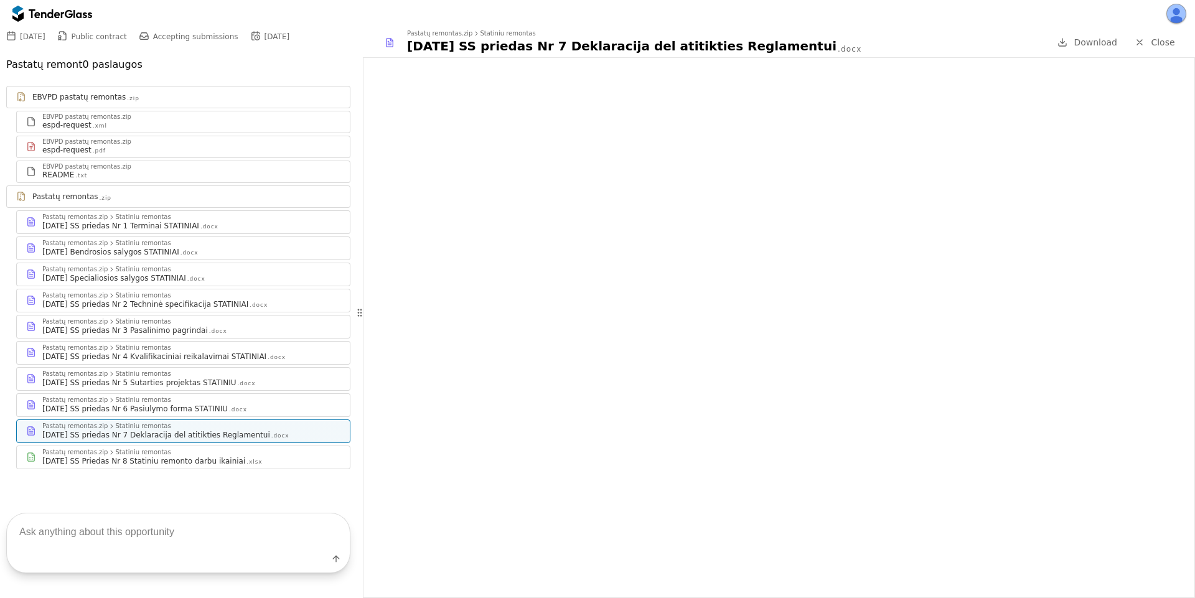
scroll to position [80, 0]
click at [129, 332] on div "[DATE] SS priedas Nr 3 Pasalinimo pagrindai" at bounding box center [125, 330] width 166 height 10
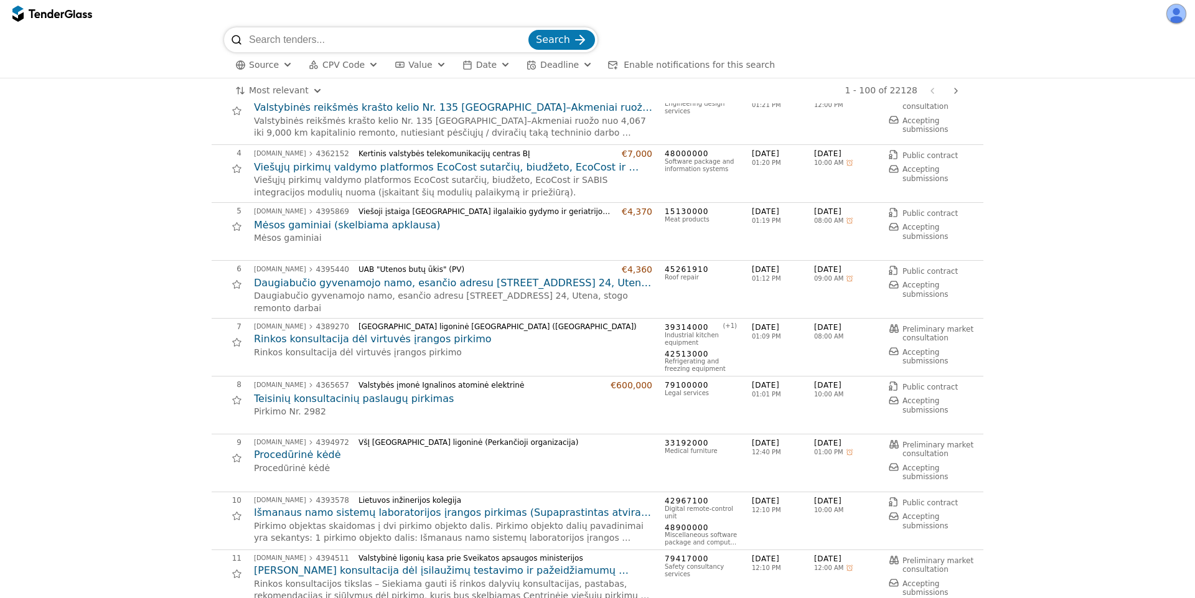
scroll to position [336, 0]
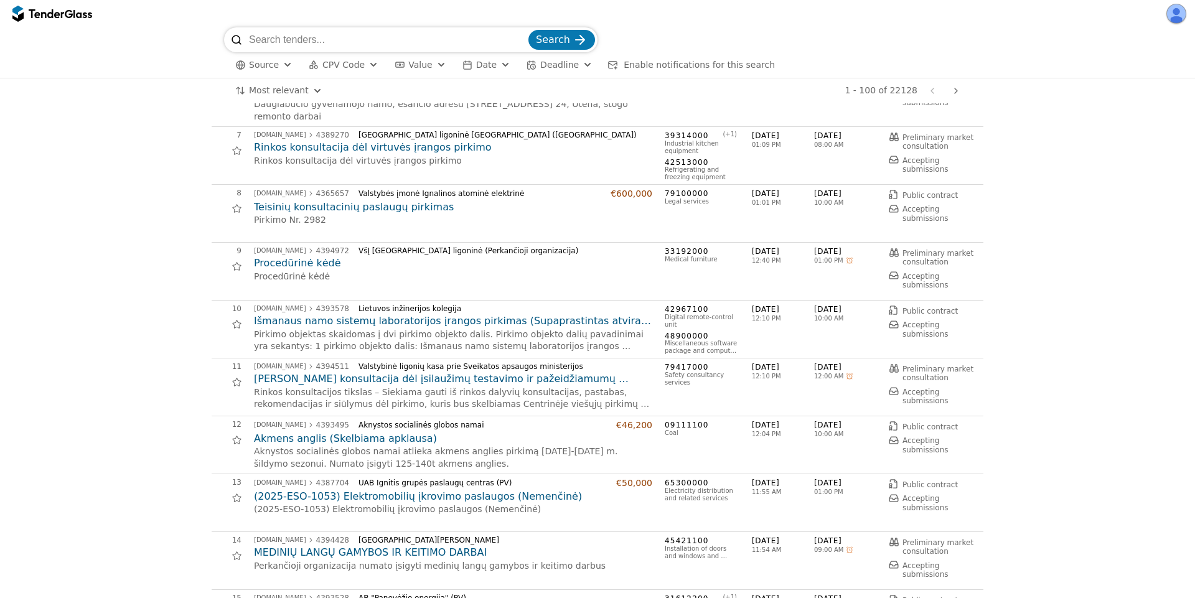
click at [472, 322] on h2 "Išmanaus namo sistemų laboratorijos įrangos pirkimas (Supaprastintas atviras ko…" at bounding box center [453, 321] width 398 height 14
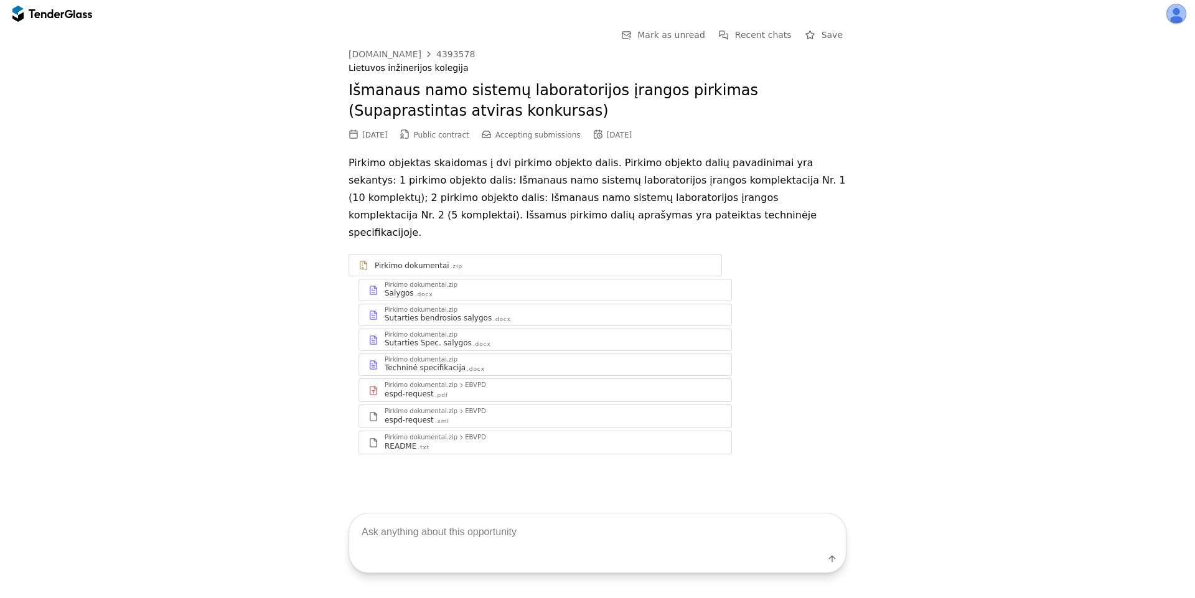
click at [497, 307] on div "Pirkimo dokumentai.zip" at bounding box center [553, 310] width 337 height 6
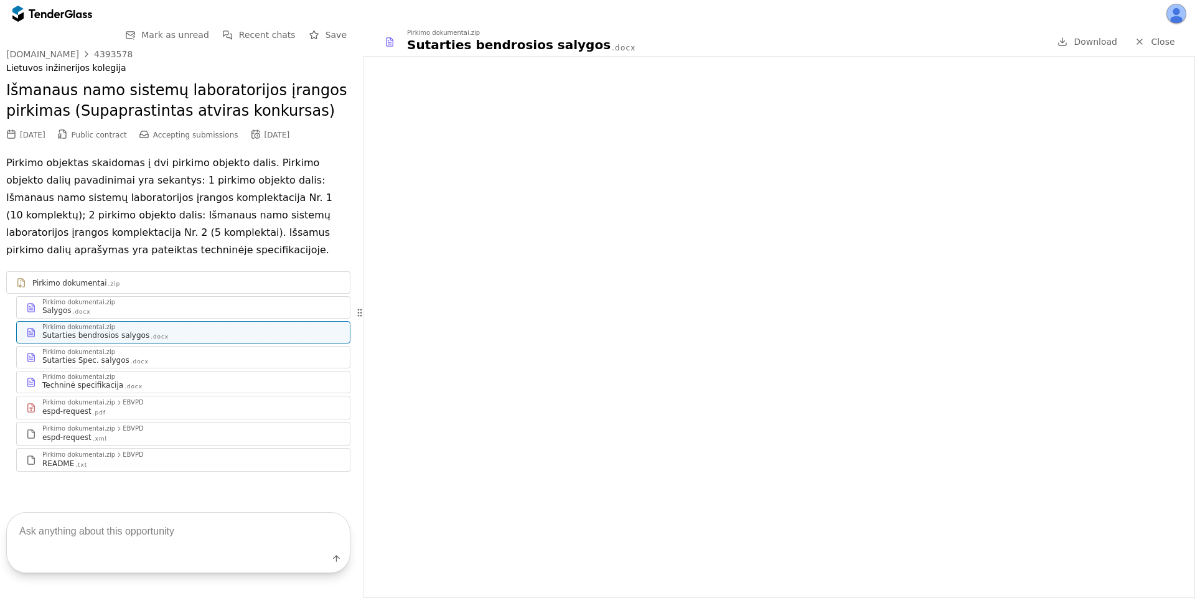
click at [169, 356] on div "Sutarties Spec. salygos .docx" at bounding box center [191, 360] width 298 height 10
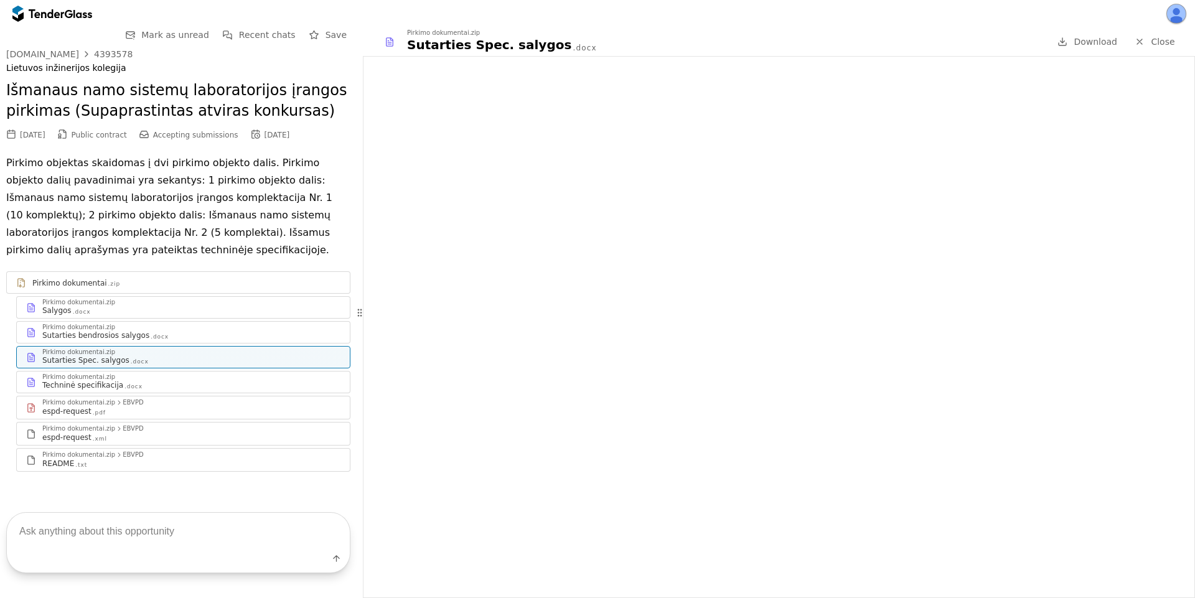
click at [31, 14] on div at bounding box center [46, 13] width 35 height 8
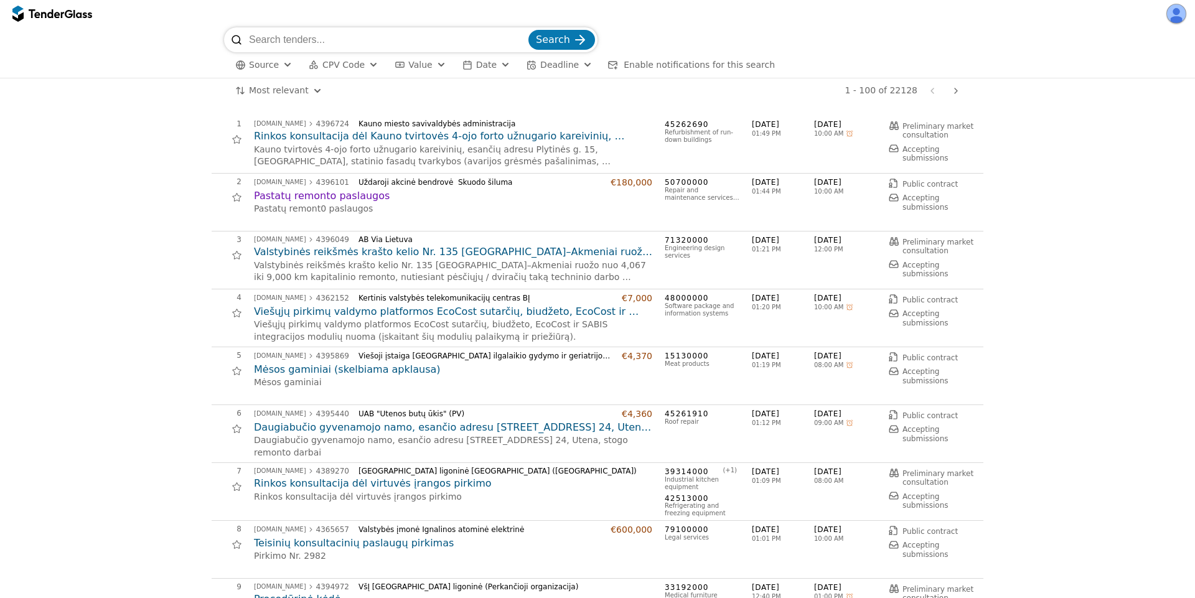
drag, startPoint x: 398, startPoint y: 65, endPoint x: 379, endPoint y: 74, distance: 21.4
click at [396, 68] on button "Value" at bounding box center [420, 65] width 61 height 16
drag, startPoint x: 332, startPoint y: 65, endPoint x: 353, endPoint y: 72, distance: 21.5
click at [335, 67] on span "CPV Code" at bounding box center [343, 65] width 42 height 10
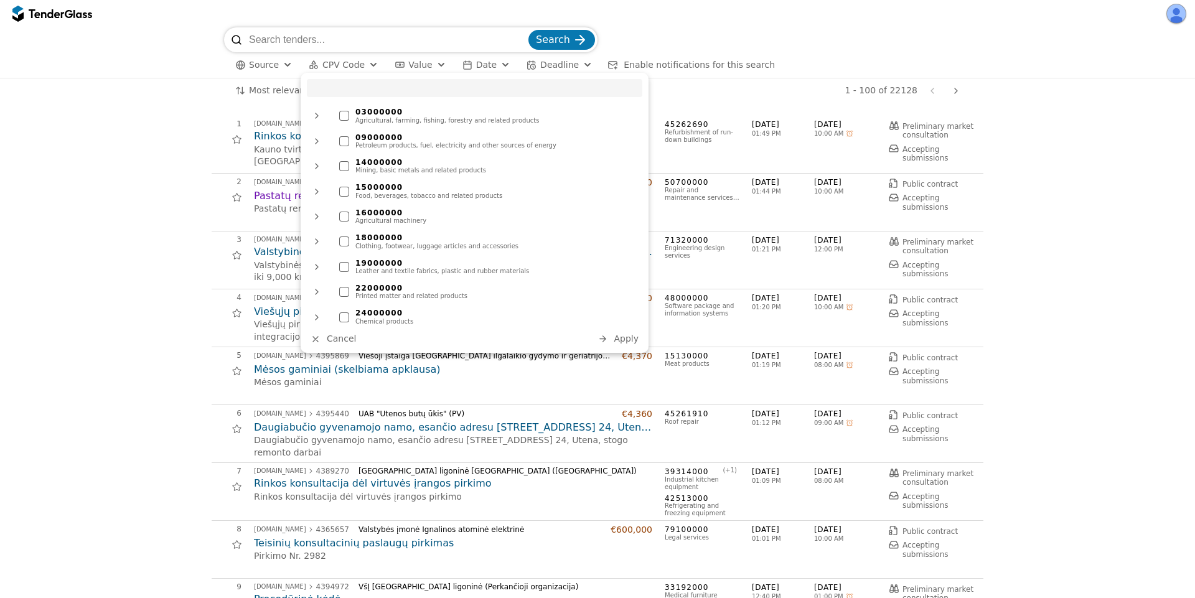
click at [416, 175] on div "14000000 Mining, basic metals and related products" at bounding box center [487, 166] width 309 height 22
click at [417, 198] on div "Food, beverages, tobacco and related products" at bounding box center [495, 195] width 281 height 7
click at [635, 334] on span "Apply" at bounding box center [626, 339] width 25 height 10
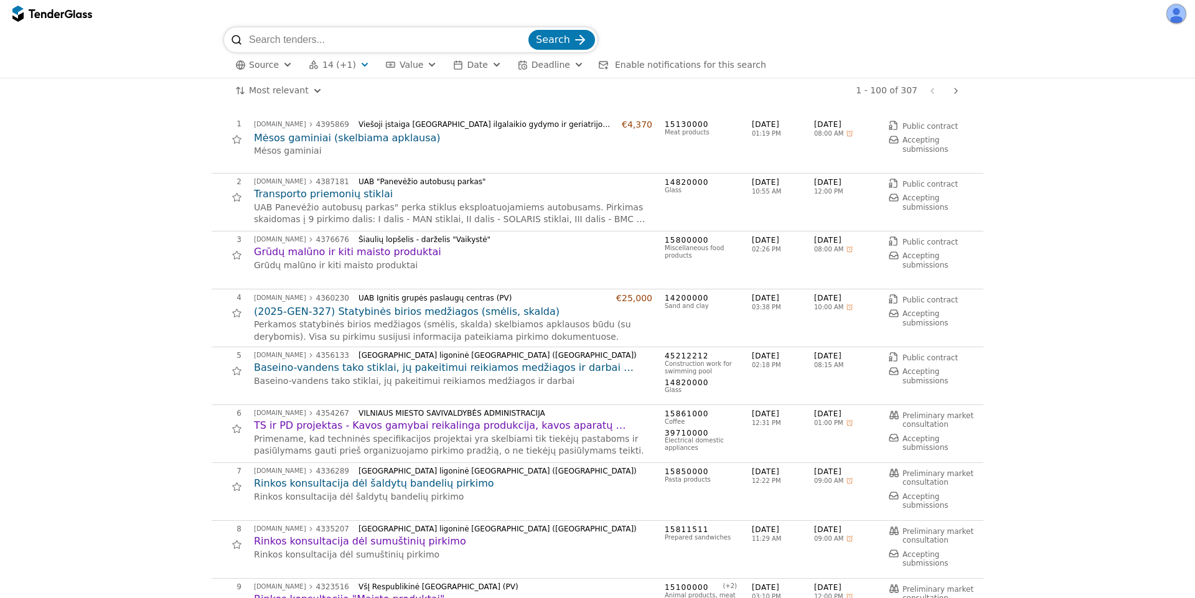
click at [340, 62] on span "14 (+1)" at bounding box center [339, 65] width 34 height 11
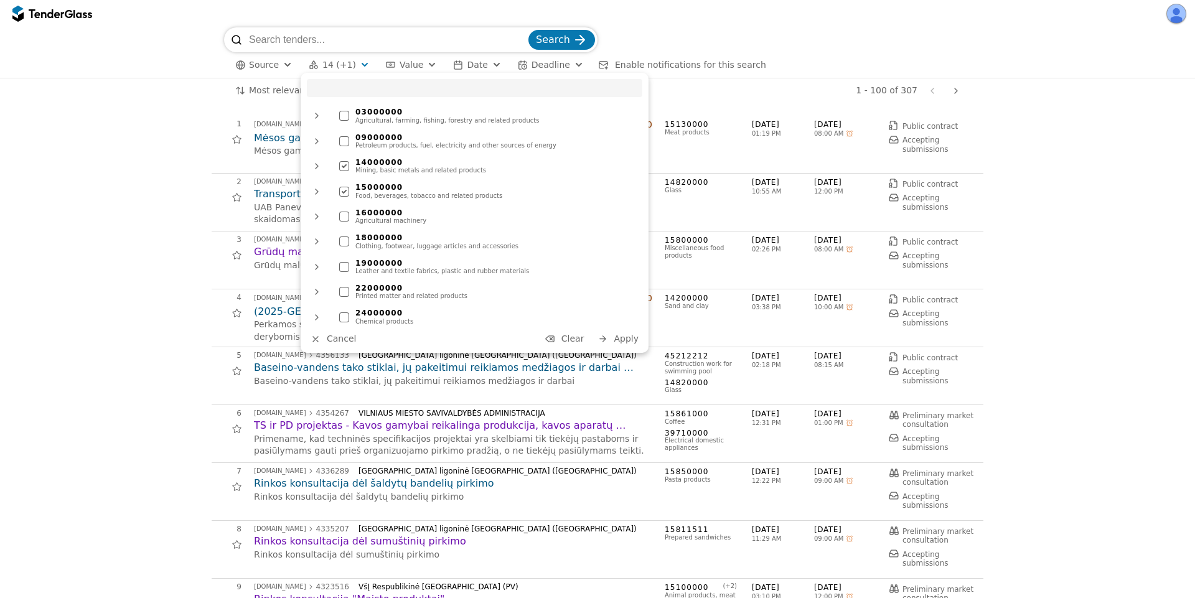
click at [360, 164] on div "14000000" at bounding box center [495, 162] width 281 height 9
drag, startPoint x: 360, startPoint y: 185, endPoint x: 559, endPoint y: 267, distance: 214.6
click at [362, 187] on div "15000000" at bounding box center [495, 187] width 281 height 9
click at [616, 335] on span "Apply" at bounding box center [626, 339] width 25 height 10
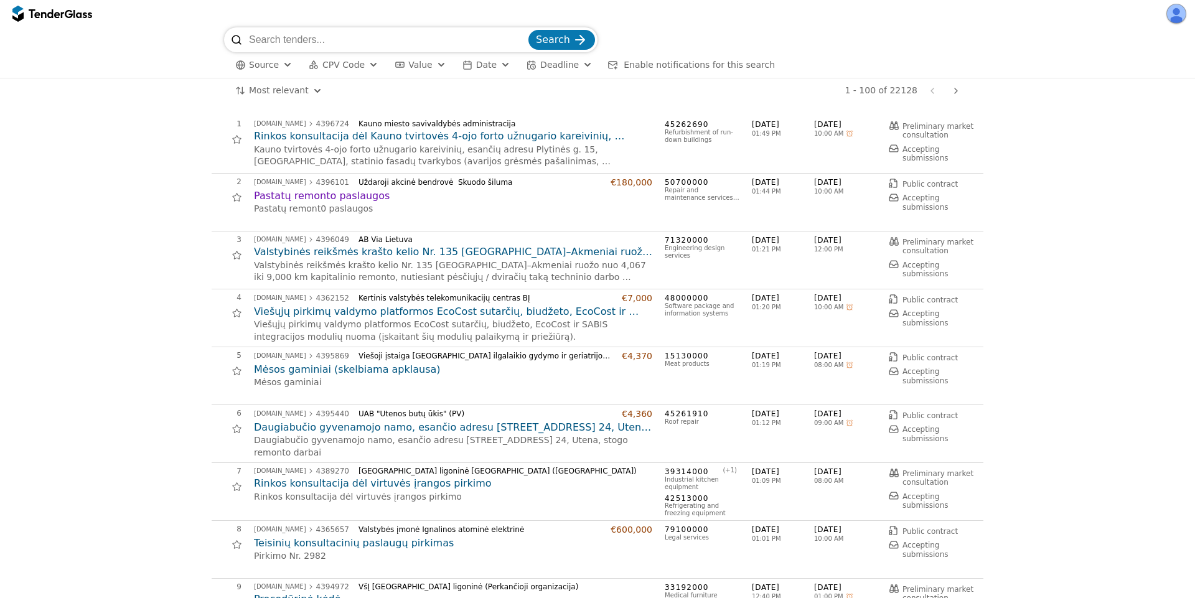
click at [269, 87] on html "Search Source CPV Code Type Buyer Value Date Deadline Enable notifications for …" at bounding box center [597, 299] width 1195 height 598
click at [134, 202] on html "Search Source CPV Code Type Buyer Value Date Deadline Enable notifications for …" at bounding box center [597, 299] width 1195 height 598
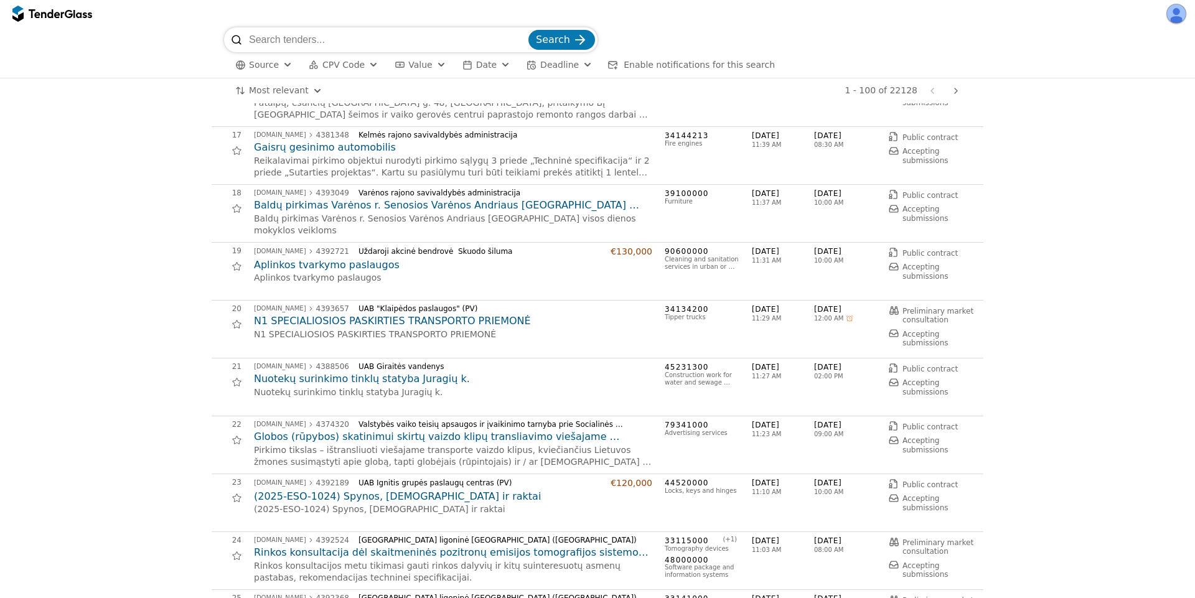
scroll to position [1120, 0]
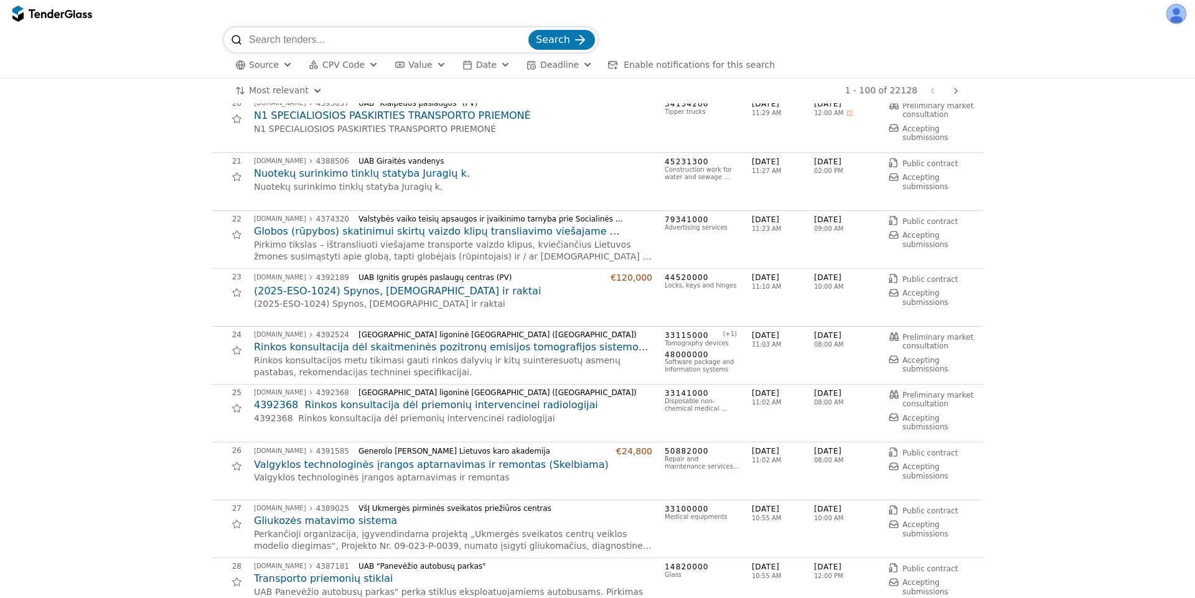
click at [355, 292] on h2 "(2025-ESO-1024) Spynos, [DEMOGRAPHIC_DATA] ir raktai" at bounding box center [453, 291] width 398 height 14
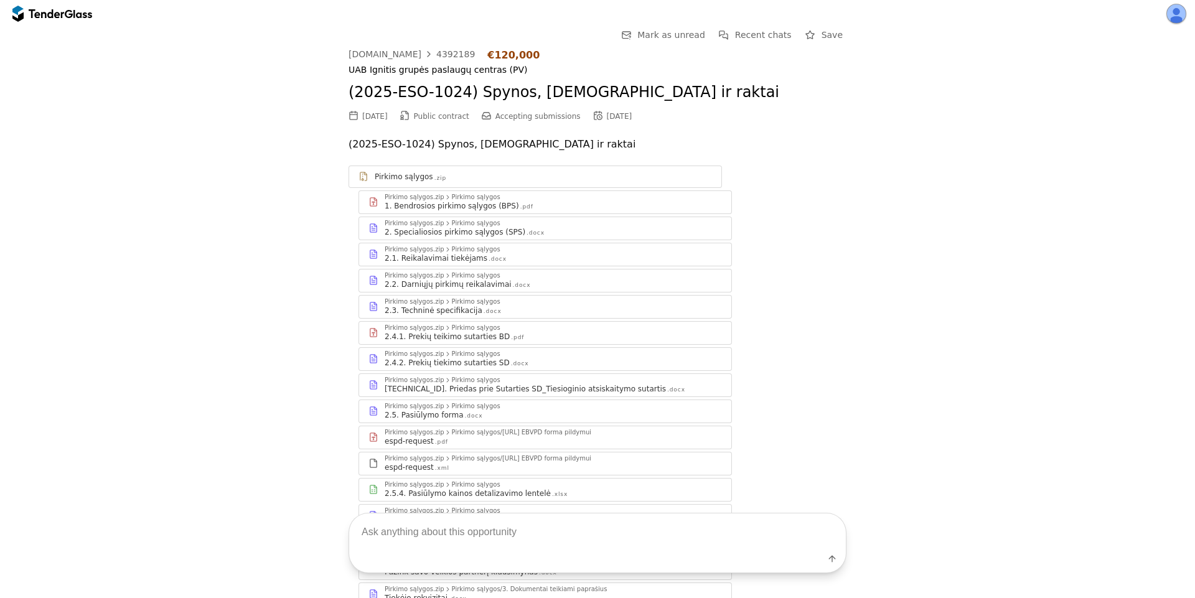
scroll to position [138, 0]
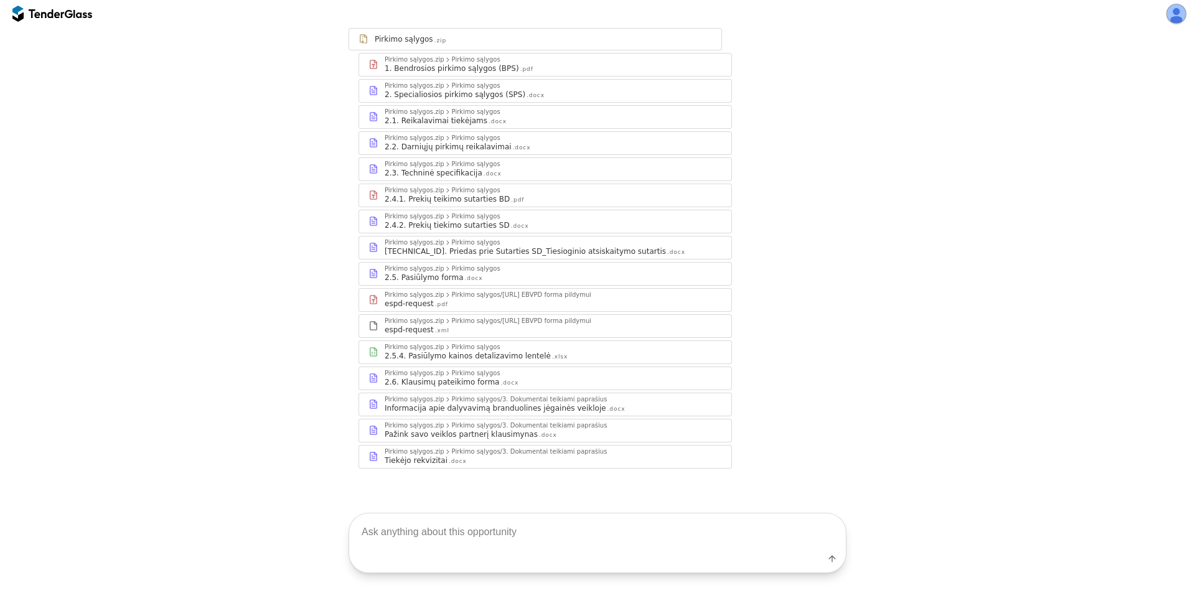
click at [590, 168] on div "2.3. Techninė specifikacija .docx" at bounding box center [553, 173] width 337 height 10
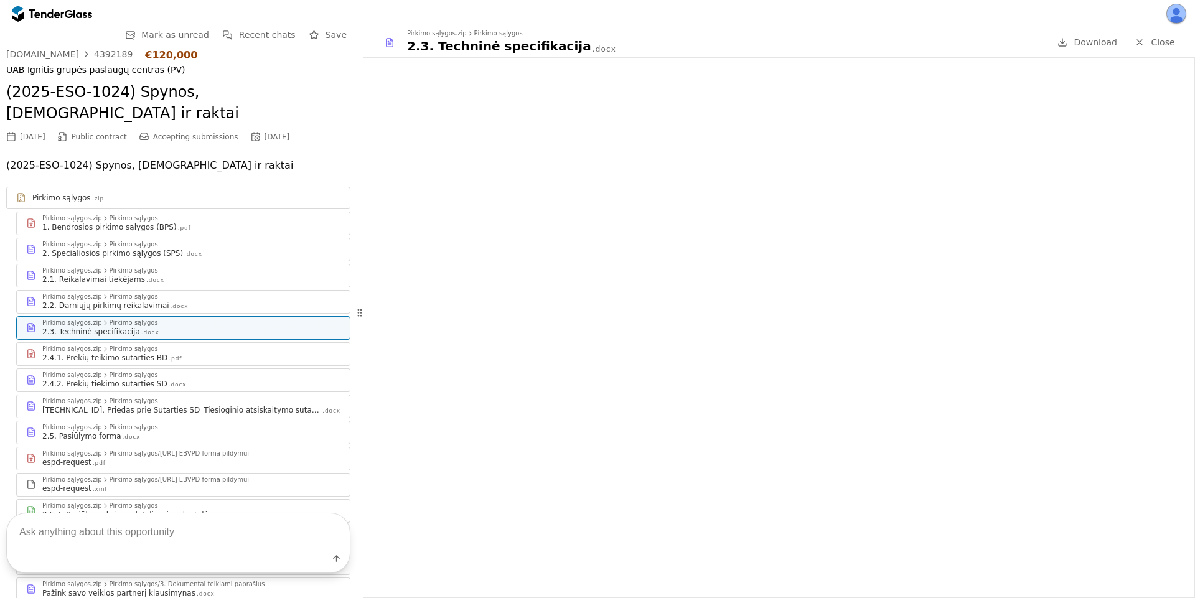
click at [51, 15] on div at bounding box center [46, 13] width 35 height 8
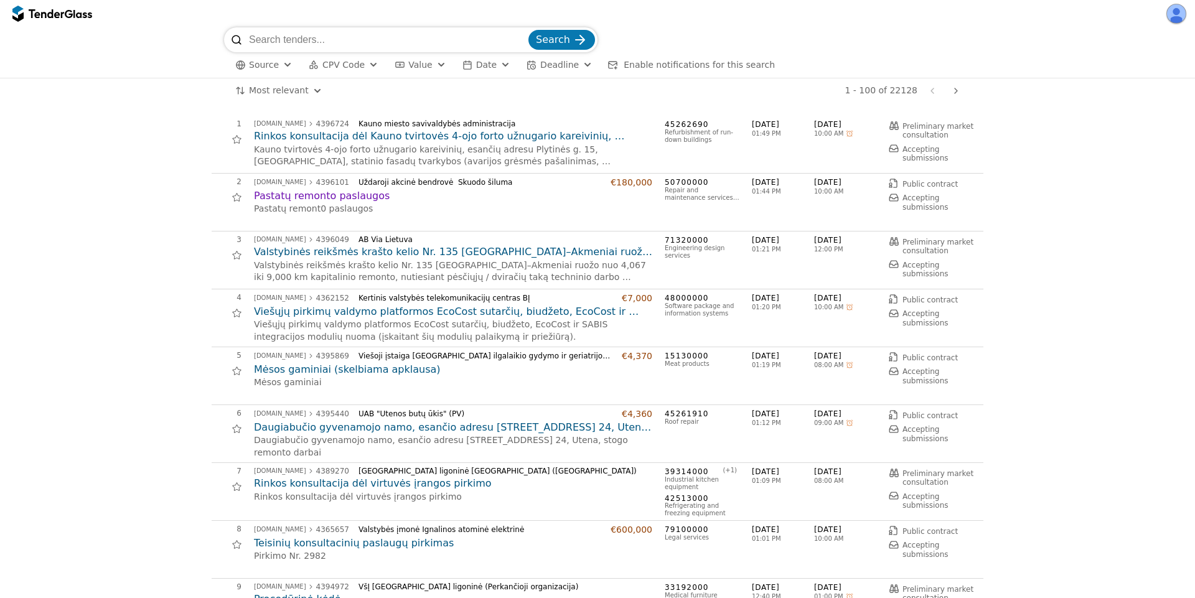
click at [409, 142] on h2 "Rinkos konsultacija dėl Kauno tvirtovės 4-ojo forto užnugario kareivinių, esanč…" at bounding box center [453, 136] width 398 height 14
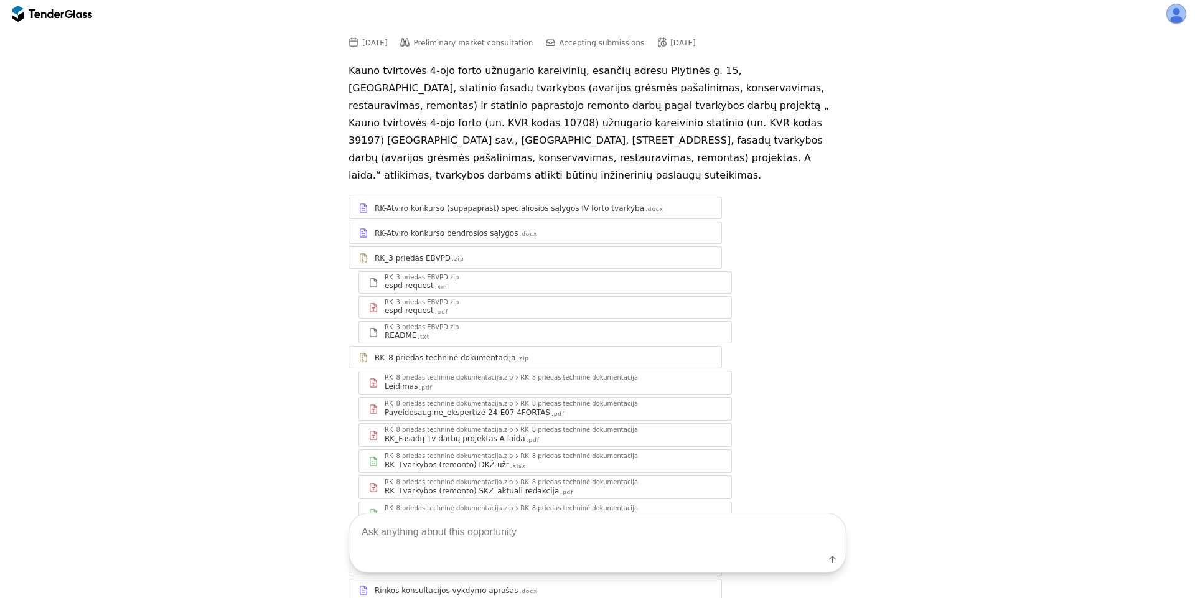
scroll to position [250, 0]
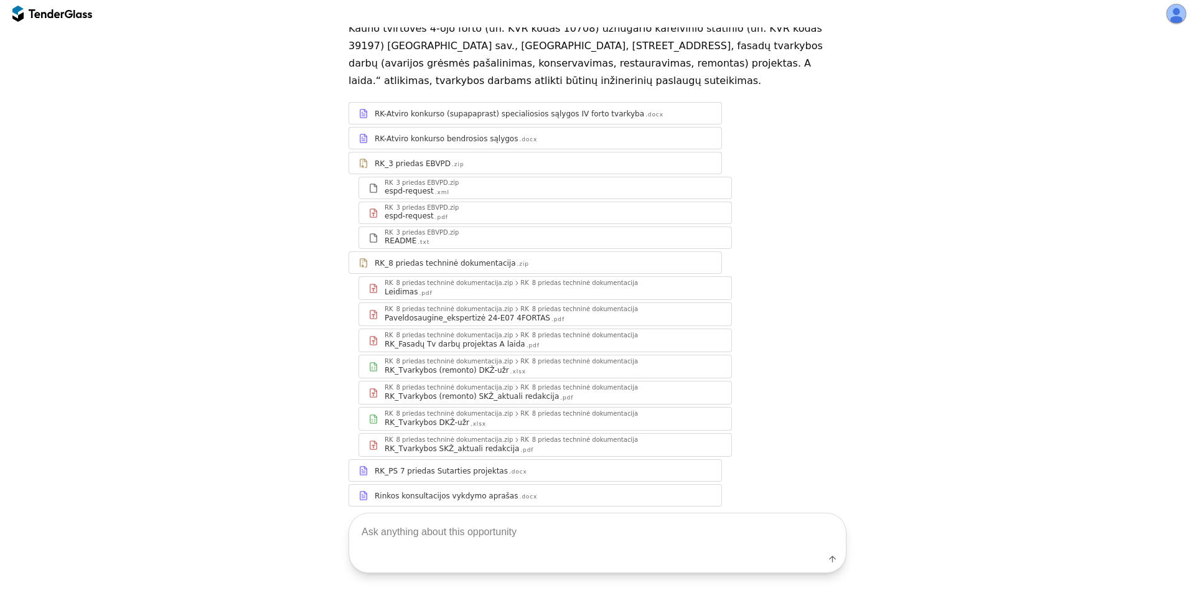
click at [468, 287] on div "Leidimas .pdf" at bounding box center [553, 292] width 337 height 10
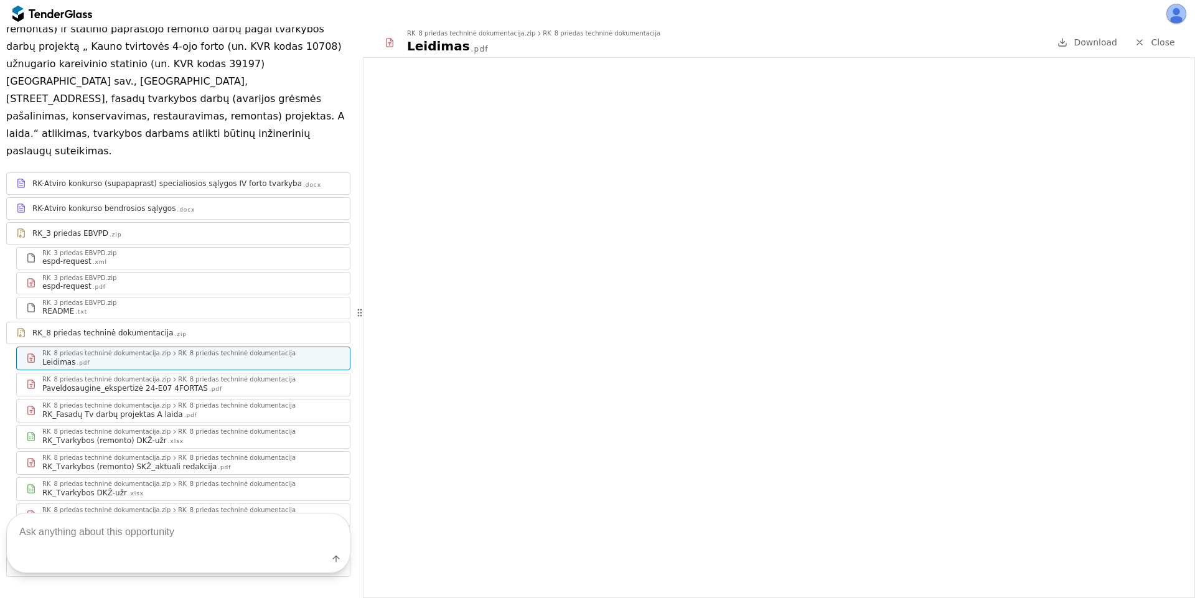
click at [1160, 49] on link "Close" at bounding box center [1154, 43] width 55 height 16
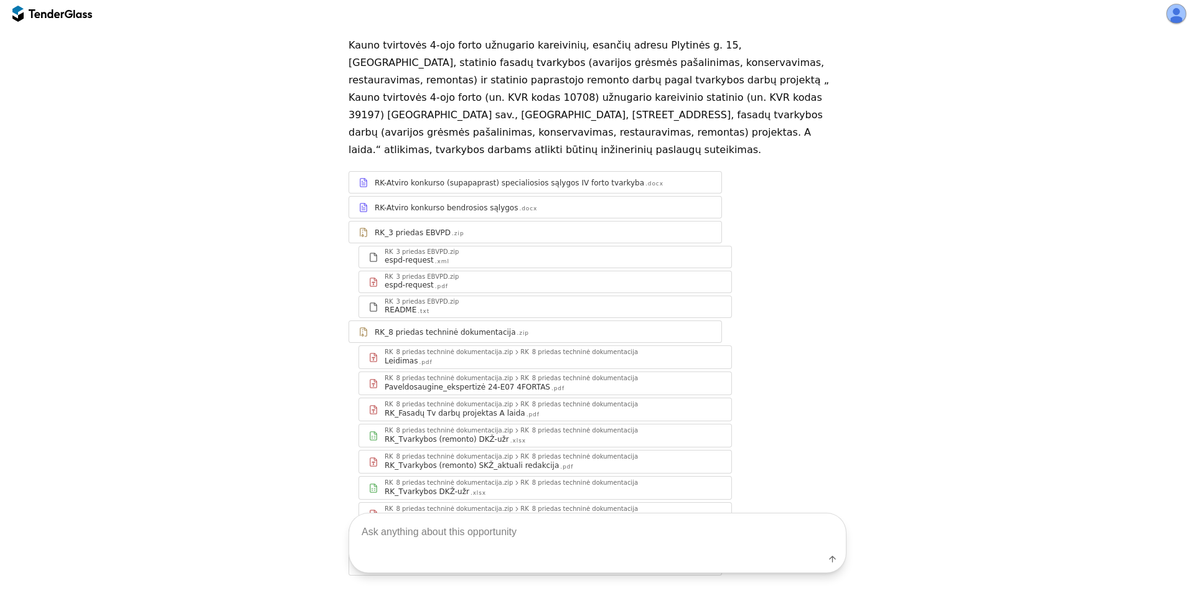
scroll to position [250, 0]
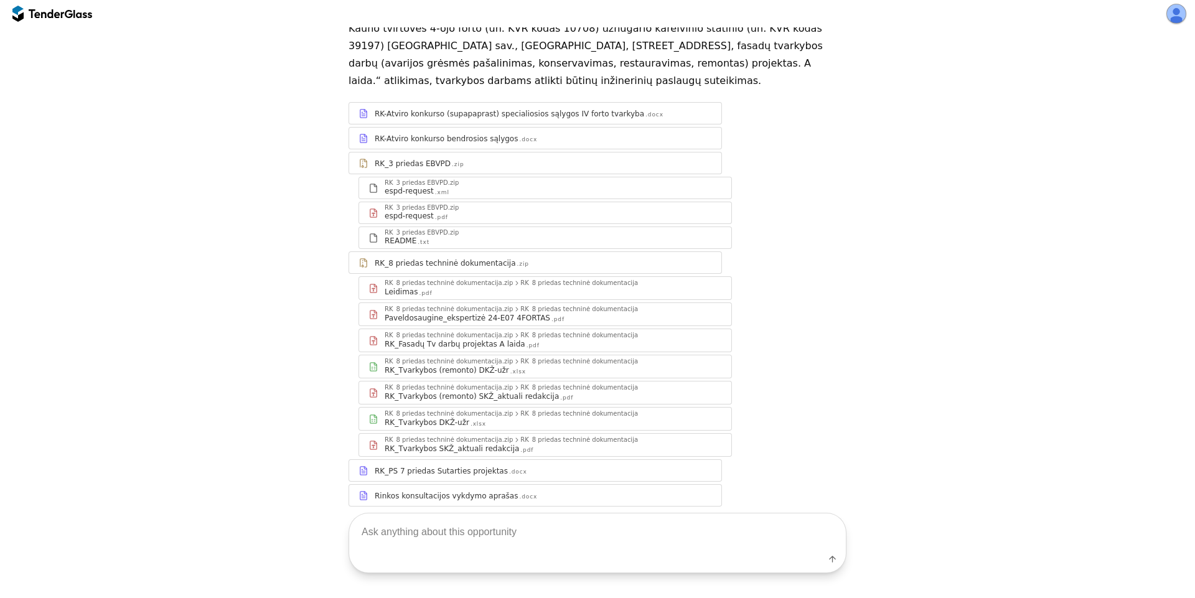
click at [485, 134] on div "RK-Atviro konkurso bendrosios sąlygos" at bounding box center [446, 139] width 143 height 10
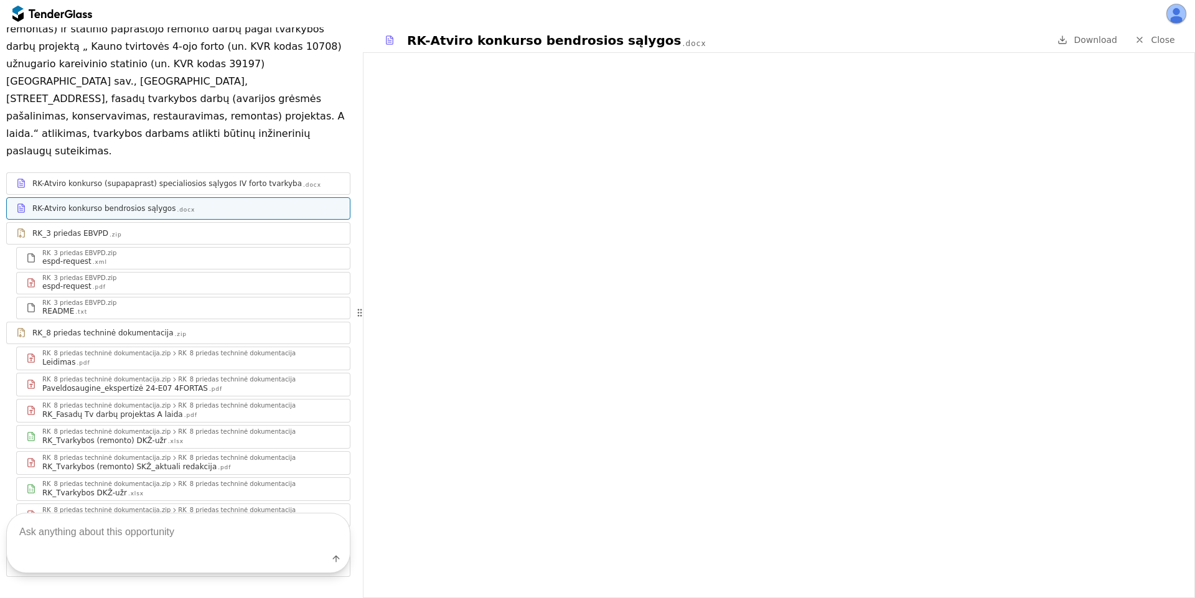
click at [209, 385] on div ".pdf" at bounding box center [215, 389] width 13 height 8
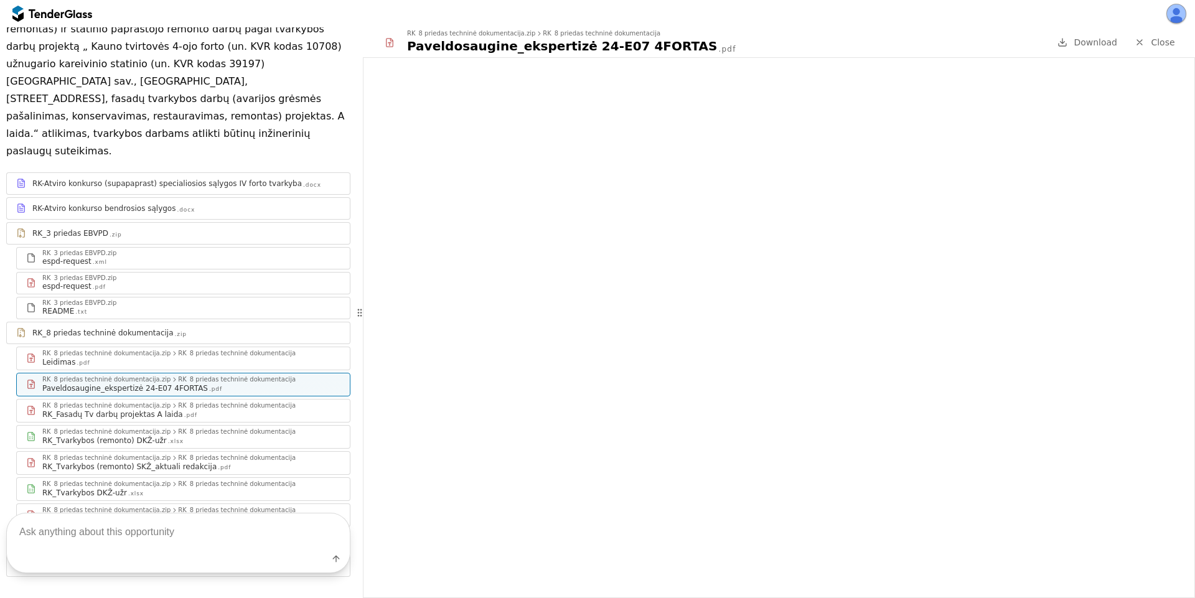
click at [1160, 37] on span "Close" at bounding box center [1163, 42] width 24 height 10
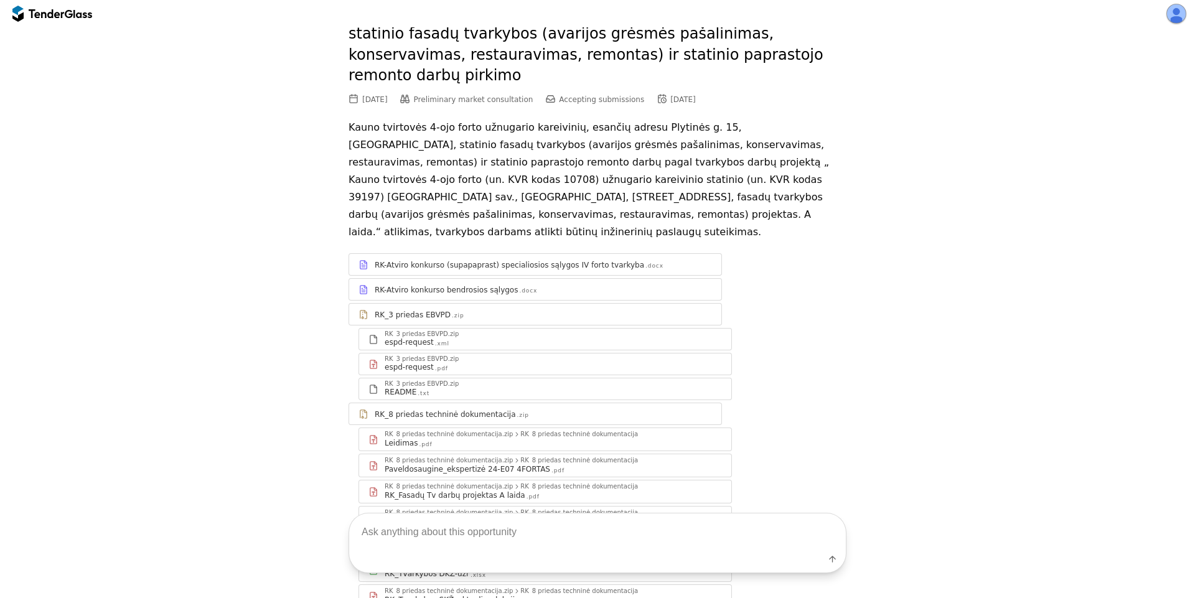
scroll to position [224, 0]
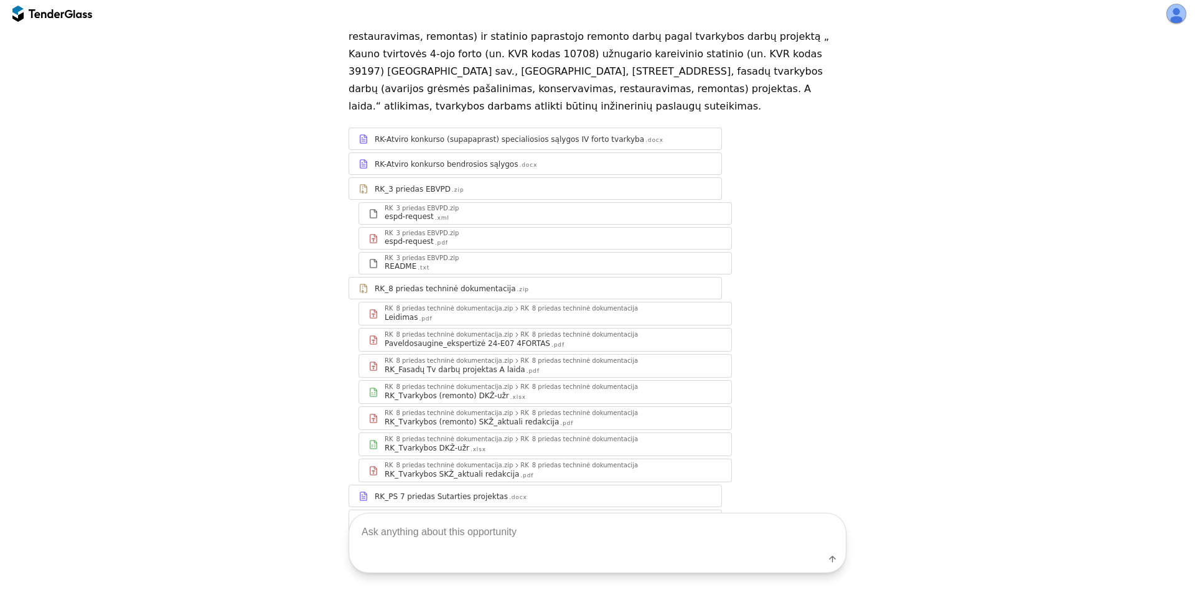
click at [535, 443] on div "RK_Tvarkybos DKŽ-užr .xlsx" at bounding box center [553, 448] width 337 height 10
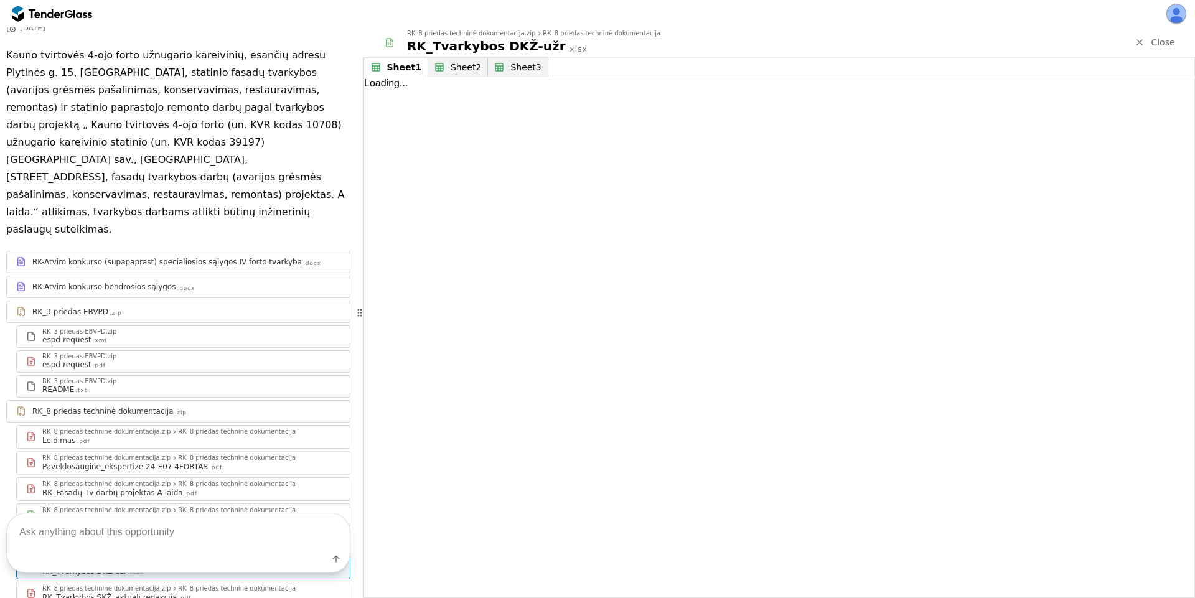
scroll to position [277, 0]
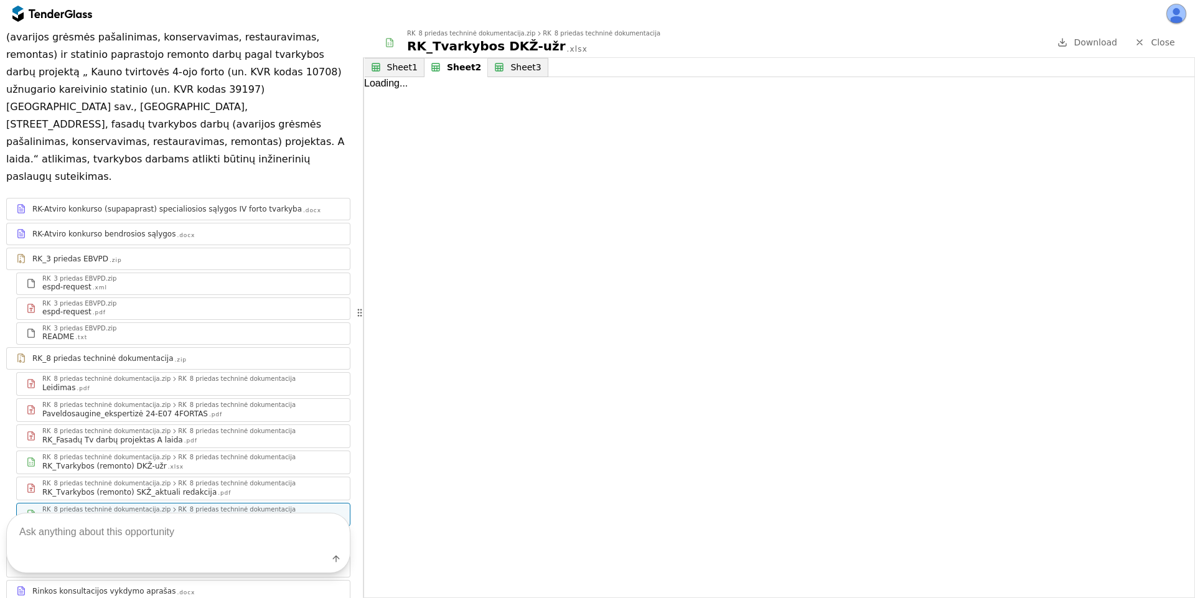
click at [454, 62] on div "Sheet2" at bounding box center [464, 67] width 34 height 11
click at [511, 65] on div "Sheet3" at bounding box center [525, 67] width 30 height 11
click at [381, 66] on button "Sheet1" at bounding box center [396, 67] width 63 height 19
click at [1164, 44] on span "Close" at bounding box center [1163, 42] width 24 height 10
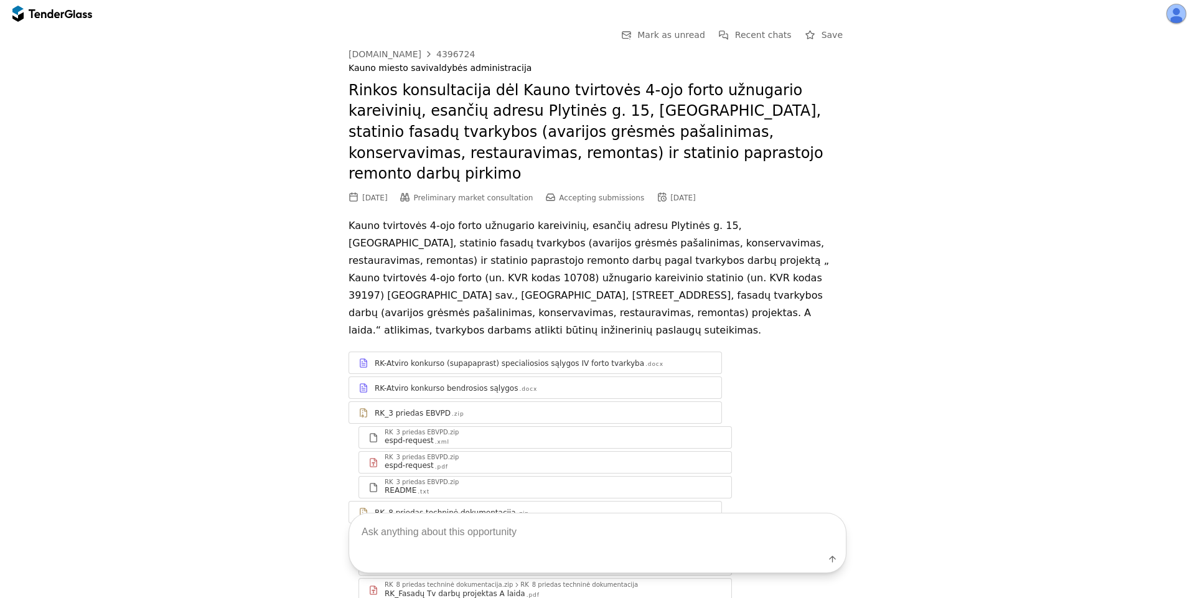
click at [502, 436] on div "espd-request .xml" at bounding box center [553, 441] width 337 height 10
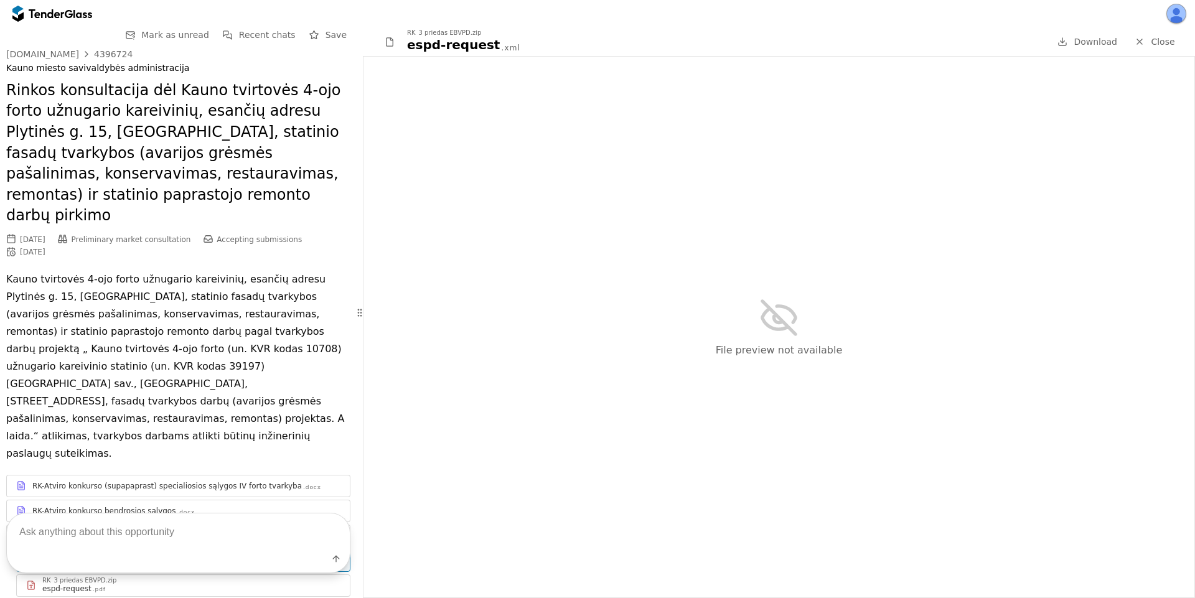
click at [1156, 42] on span "Close" at bounding box center [1163, 42] width 24 height 10
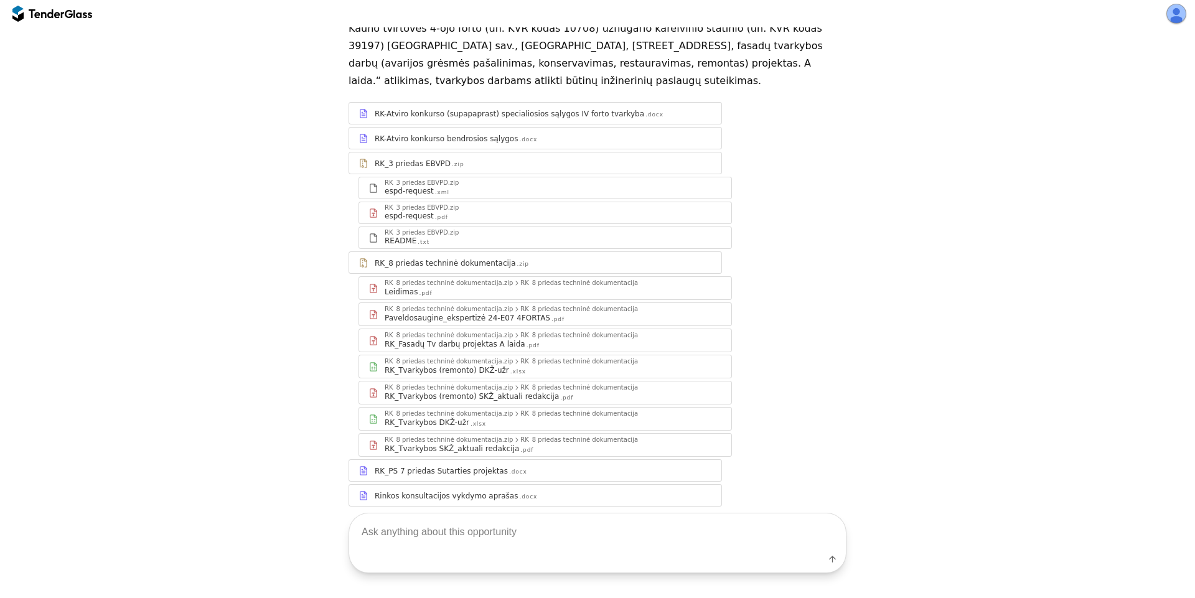
scroll to position [26, 0]
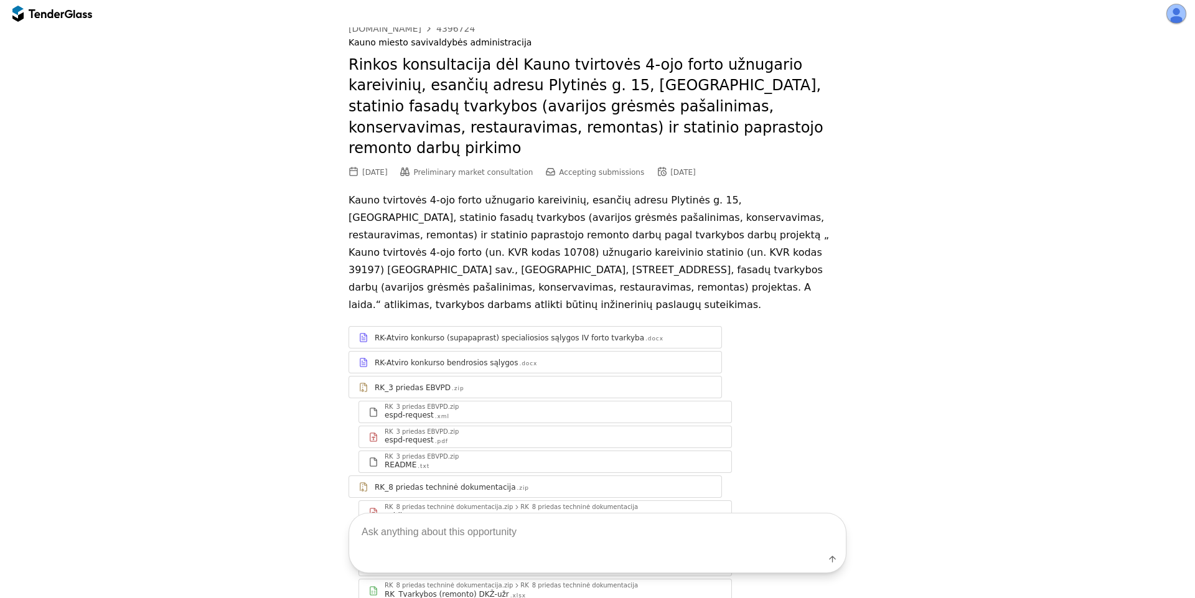
click at [519, 360] on div ".docx" at bounding box center [528, 364] width 18 height 8
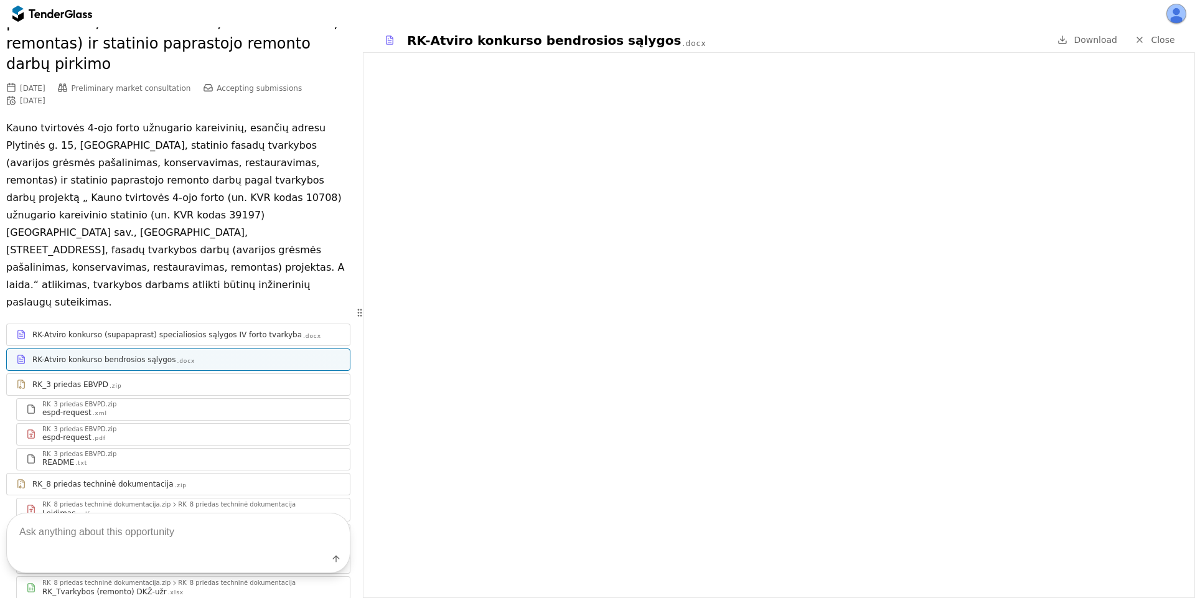
scroll to position [337, 0]
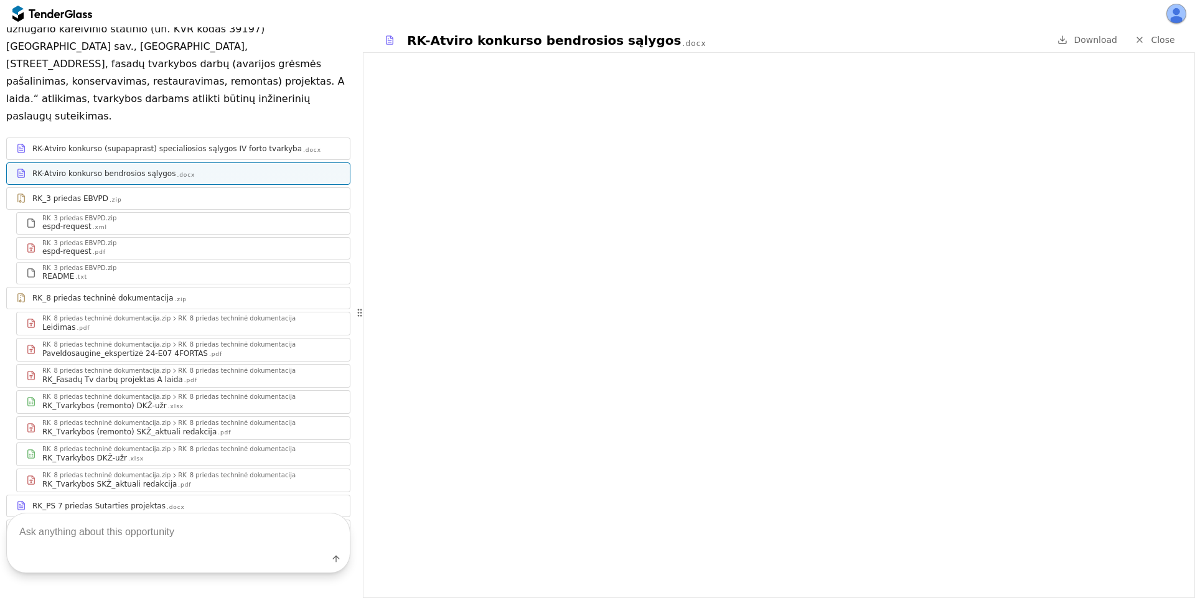
click at [149, 526] on textarea at bounding box center [178, 531] width 343 height 37
click at [144, 427] on div "RK_Tvarkybos (remonto) SKŽ_aktuali redakcija" at bounding box center [129, 432] width 174 height 10
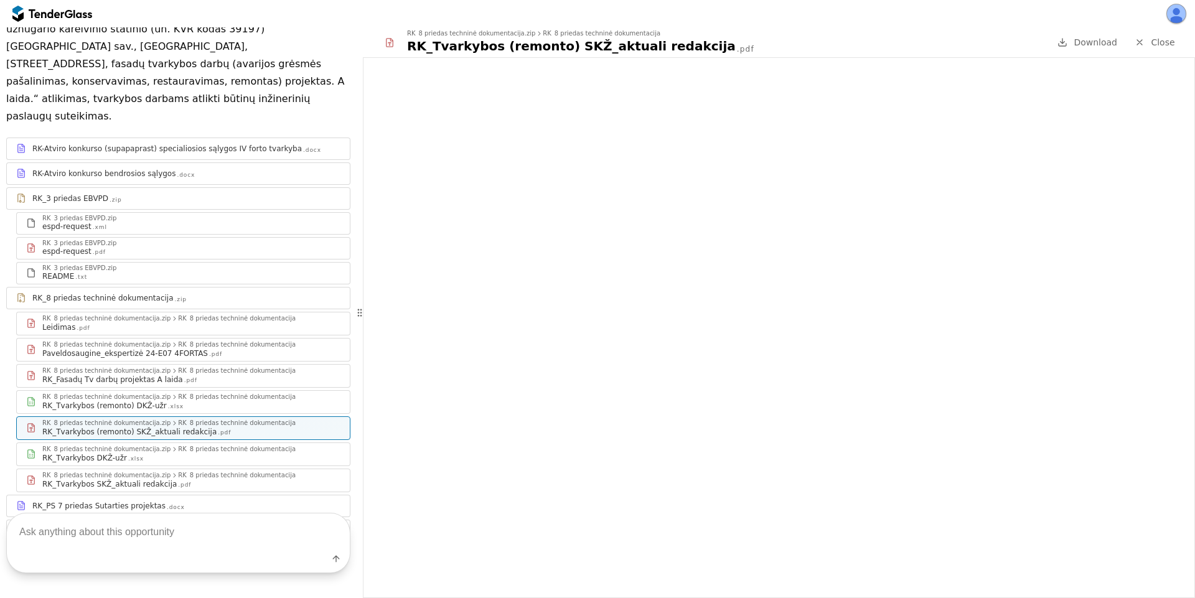
click at [190, 479] on div "RK_Tvarkybos SKŽ_aktuali redakcija .pdf" at bounding box center [191, 484] width 298 height 10
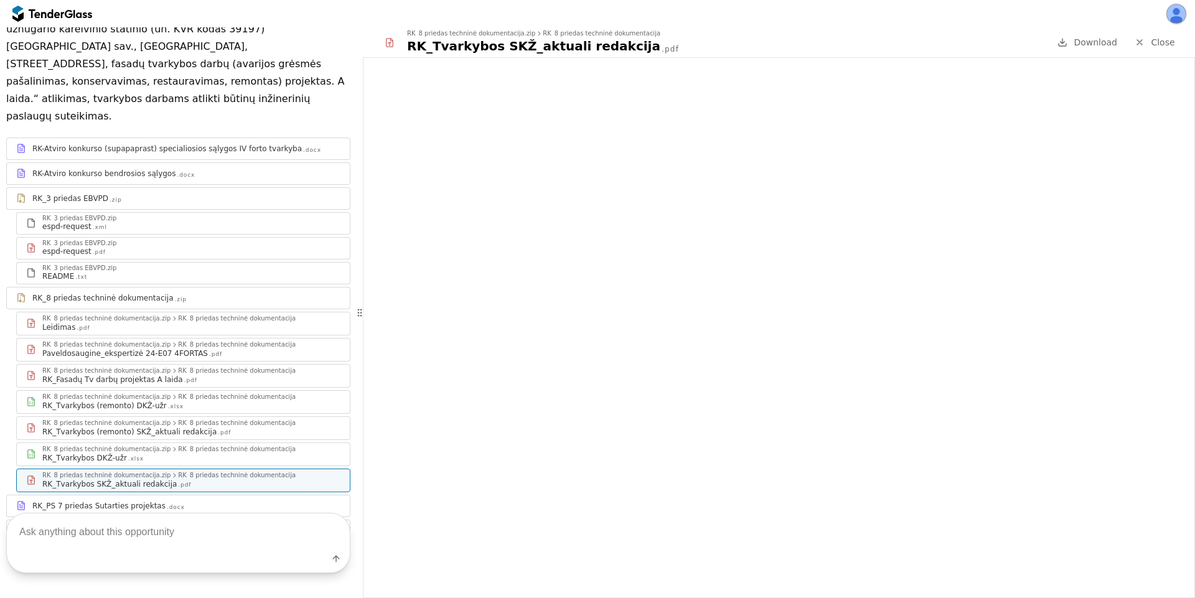
click at [199, 453] on div "RK_Tvarkybos DKŽ-užr .xlsx" at bounding box center [191, 458] width 298 height 10
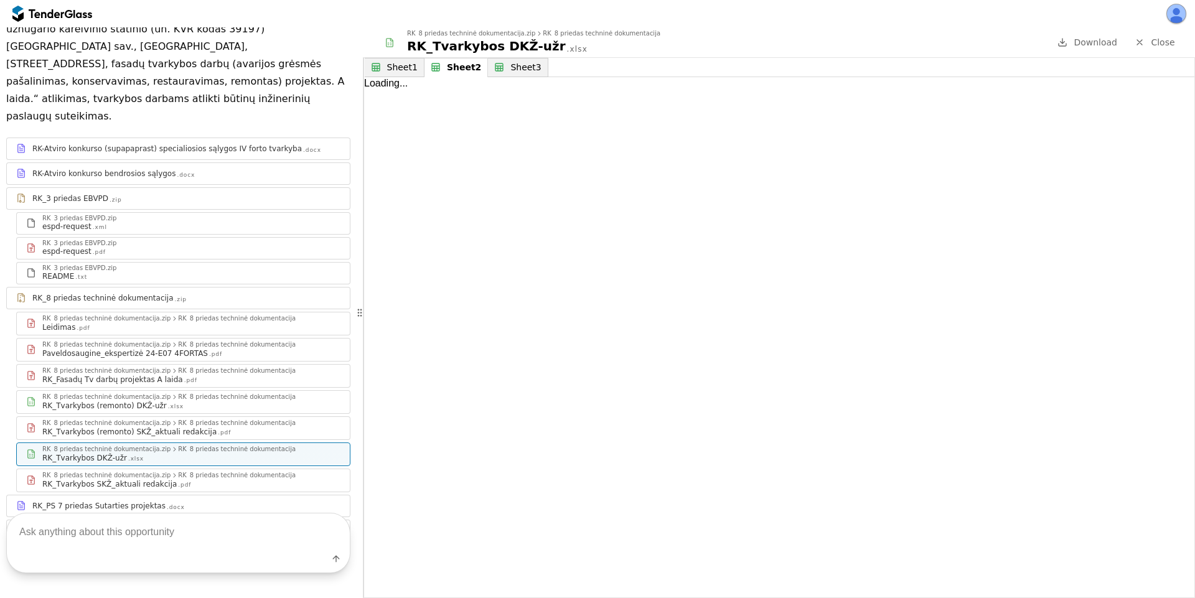
click at [452, 69] on div "Sheet2" at bounding box center [464, 67] width 34 height 11
click at [1144, 39] on div at bounding box center [1139, 42] width 32 height 32
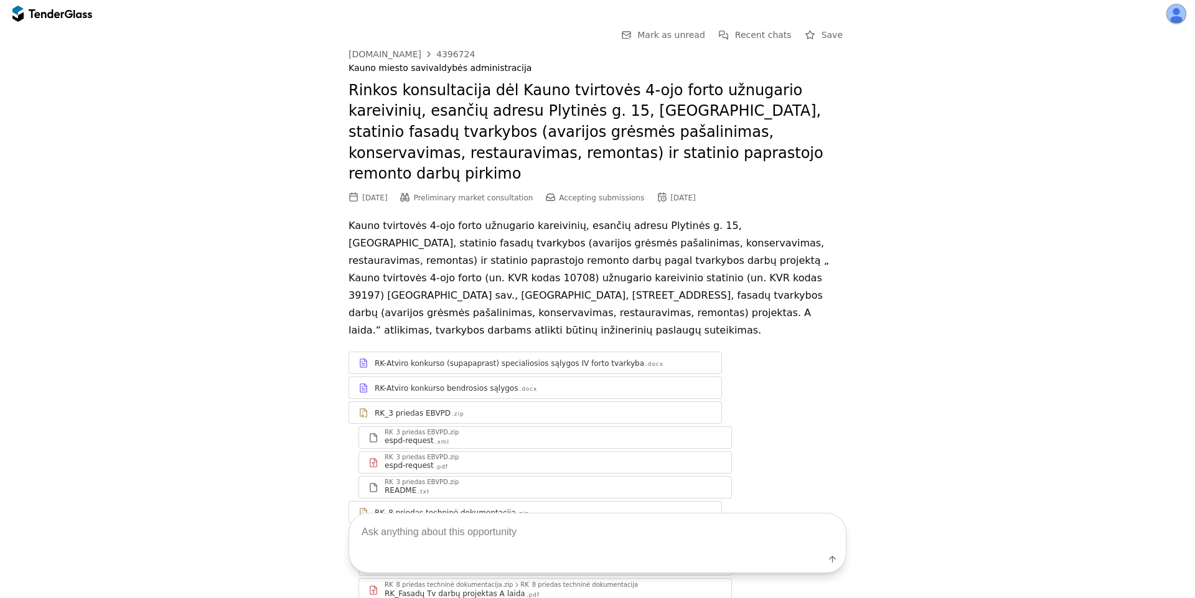
click at [531, 383] on div "RK-Atviro konkurso bendrosios sąlygos .docx" at bounding box center [543, 388] width 337 height 10
